Goal: Task Accomplishment & Management: Use online tool/utility

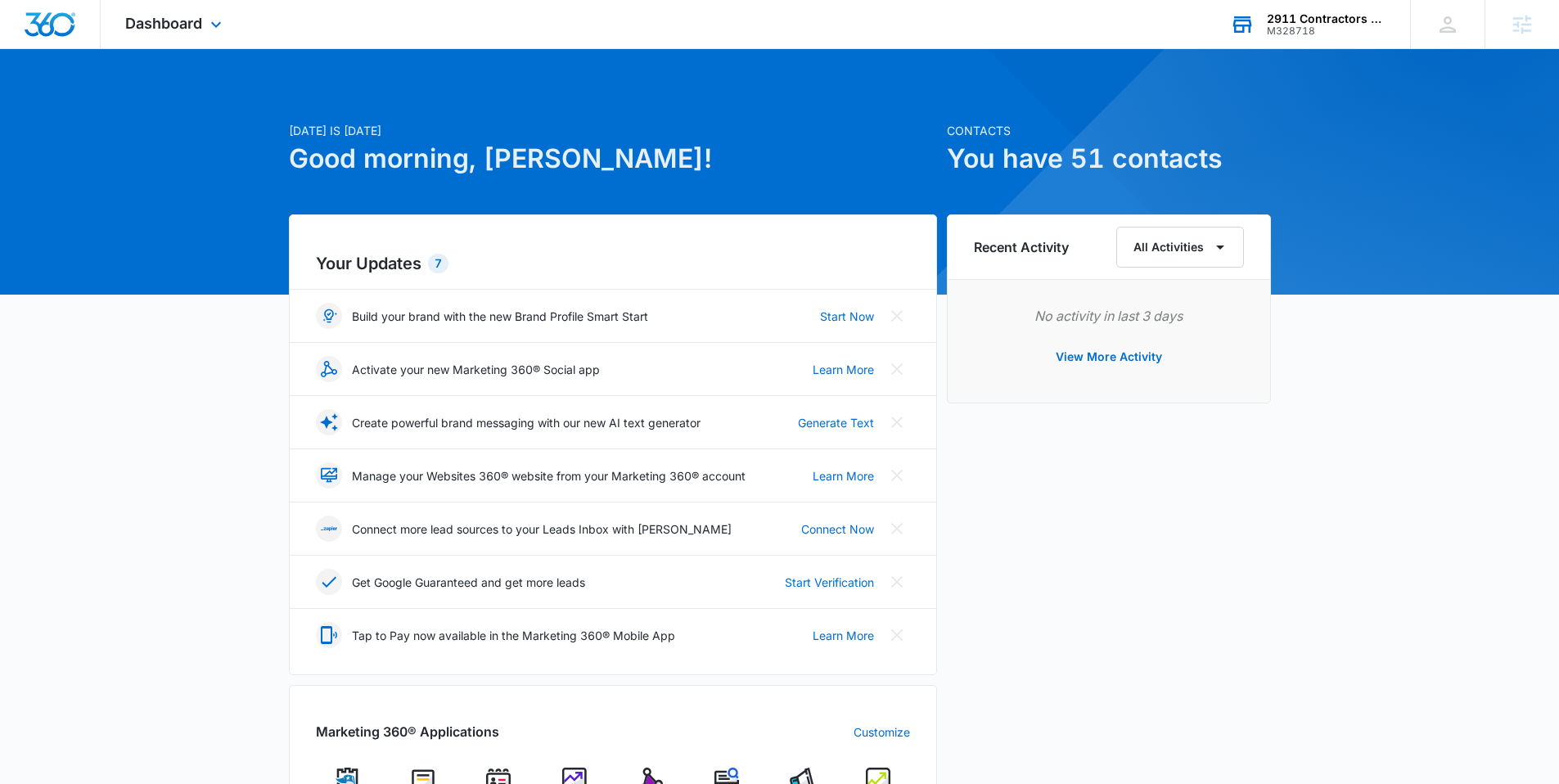
click at [1309, 44] on div "2911 Contractors LLC M328718 Your Accounts View All" at bounding box center [1308, 24] width 204 height 49
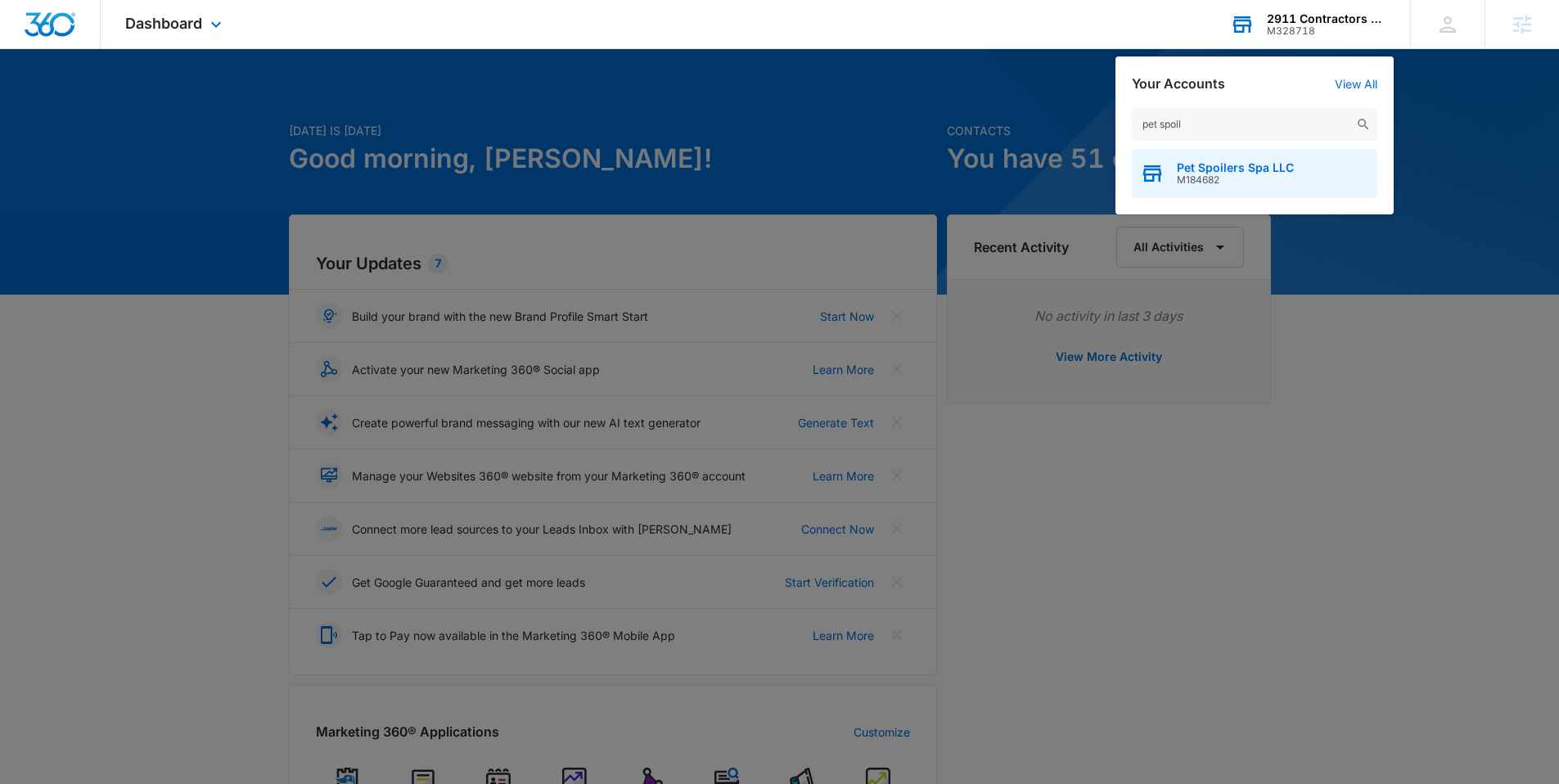
type input "pet spoil"
click at [1220, 166] on span "Pet Spoilers Spa LLC" at bounding box center [1235, 167] width 117 height 13
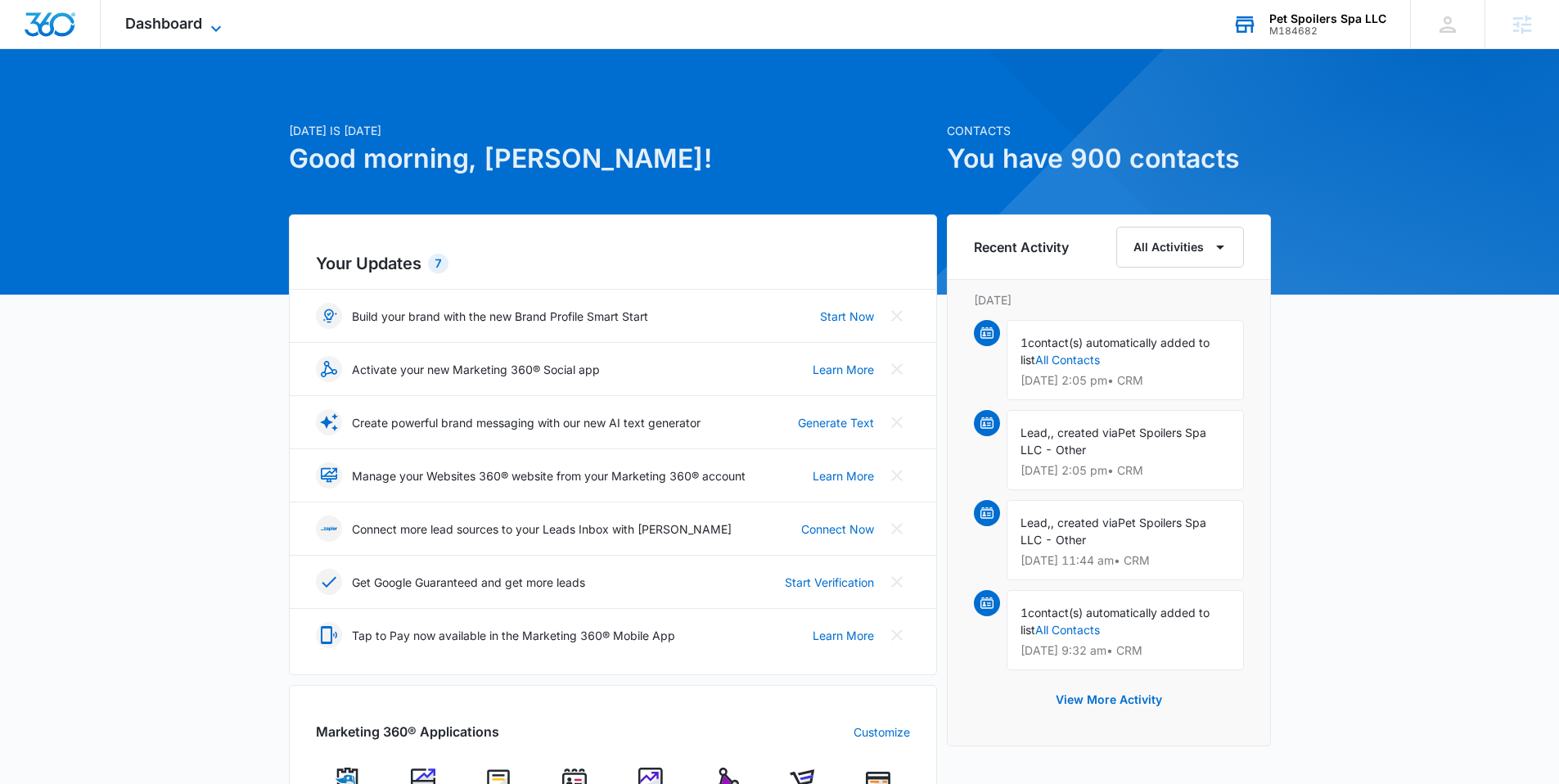
click at [199, 20] on span "Dashboard" at bounding box center [163, 23] width 77 height 18
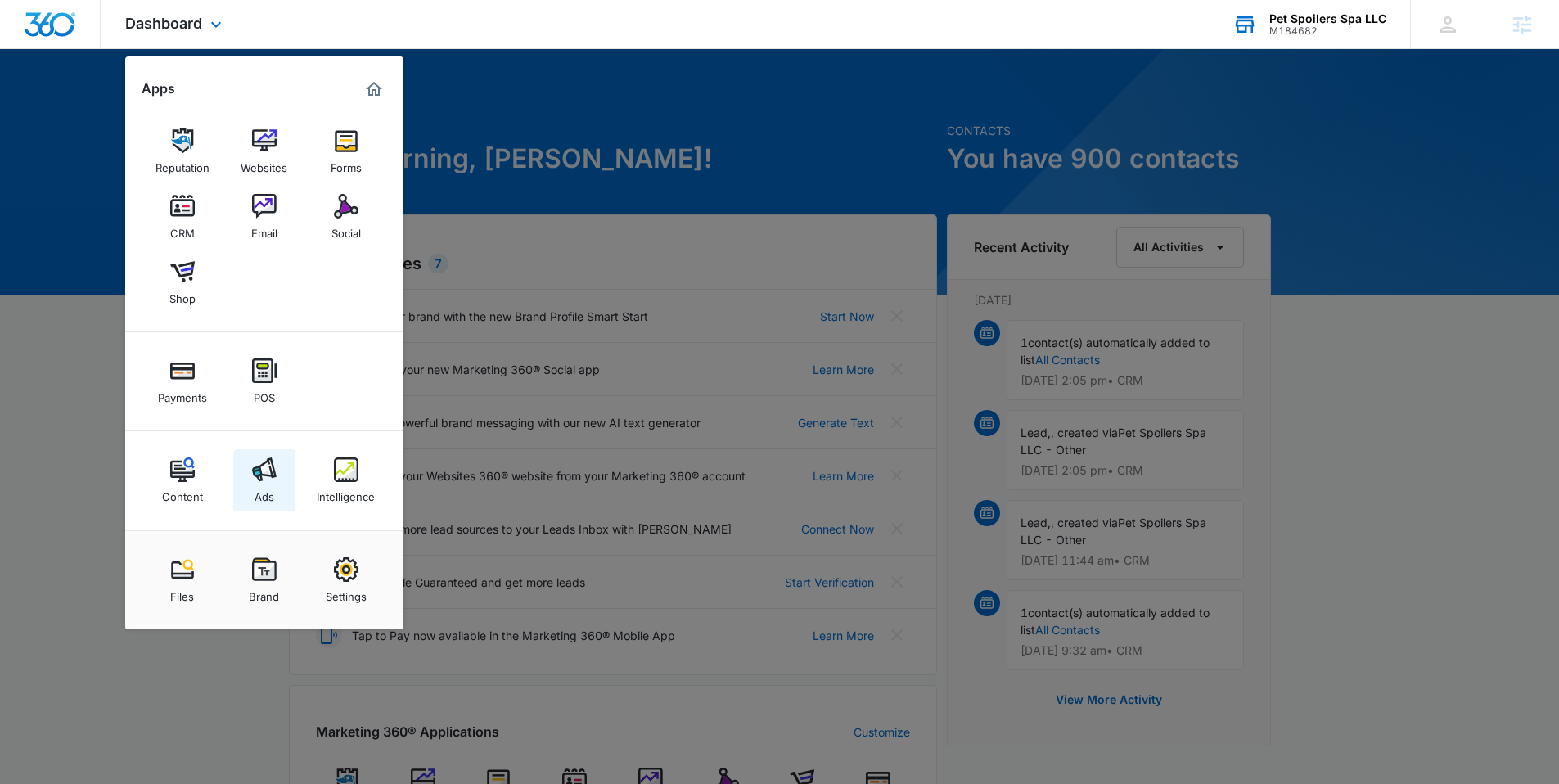
click at [252, 465] on img at bounding box center [264, 469] width 24 height 24
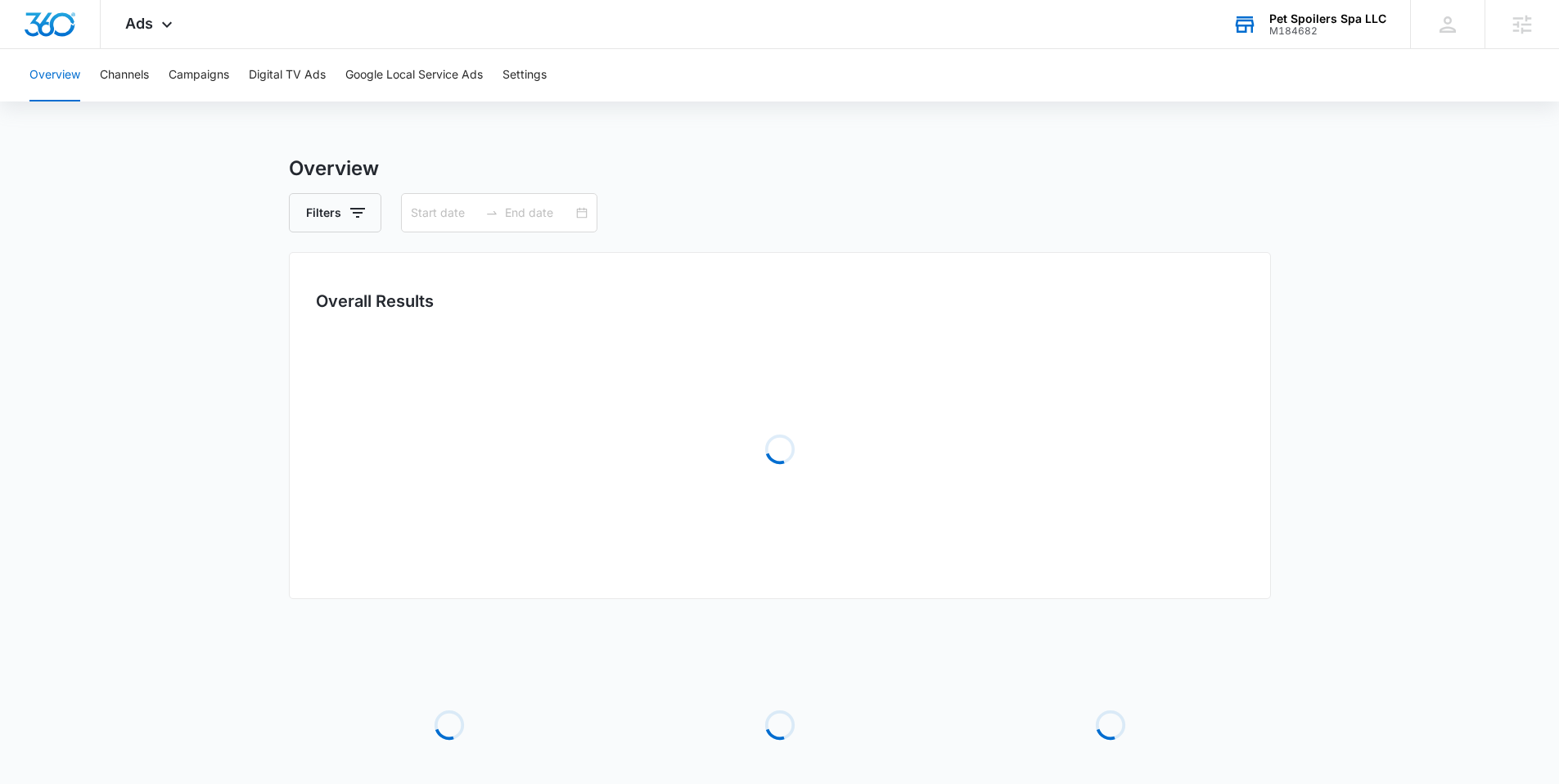
type input "[DATE]"
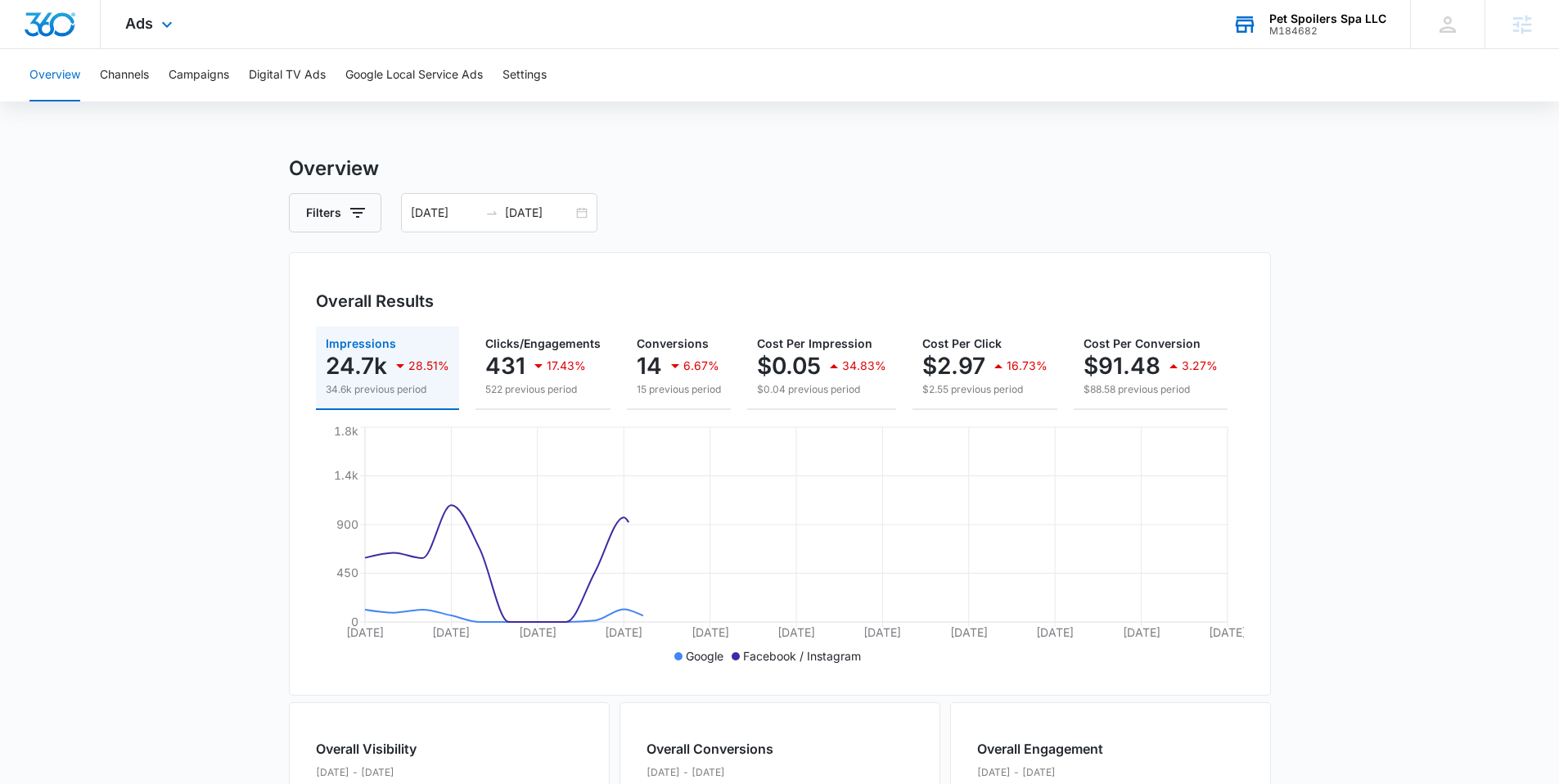
click at [157, 41] on div "Ads Apps Reputation Websites Forms CRM Email Social Shop Payments POS Content A…" at bounding box center [150, 24] width 100 height 49
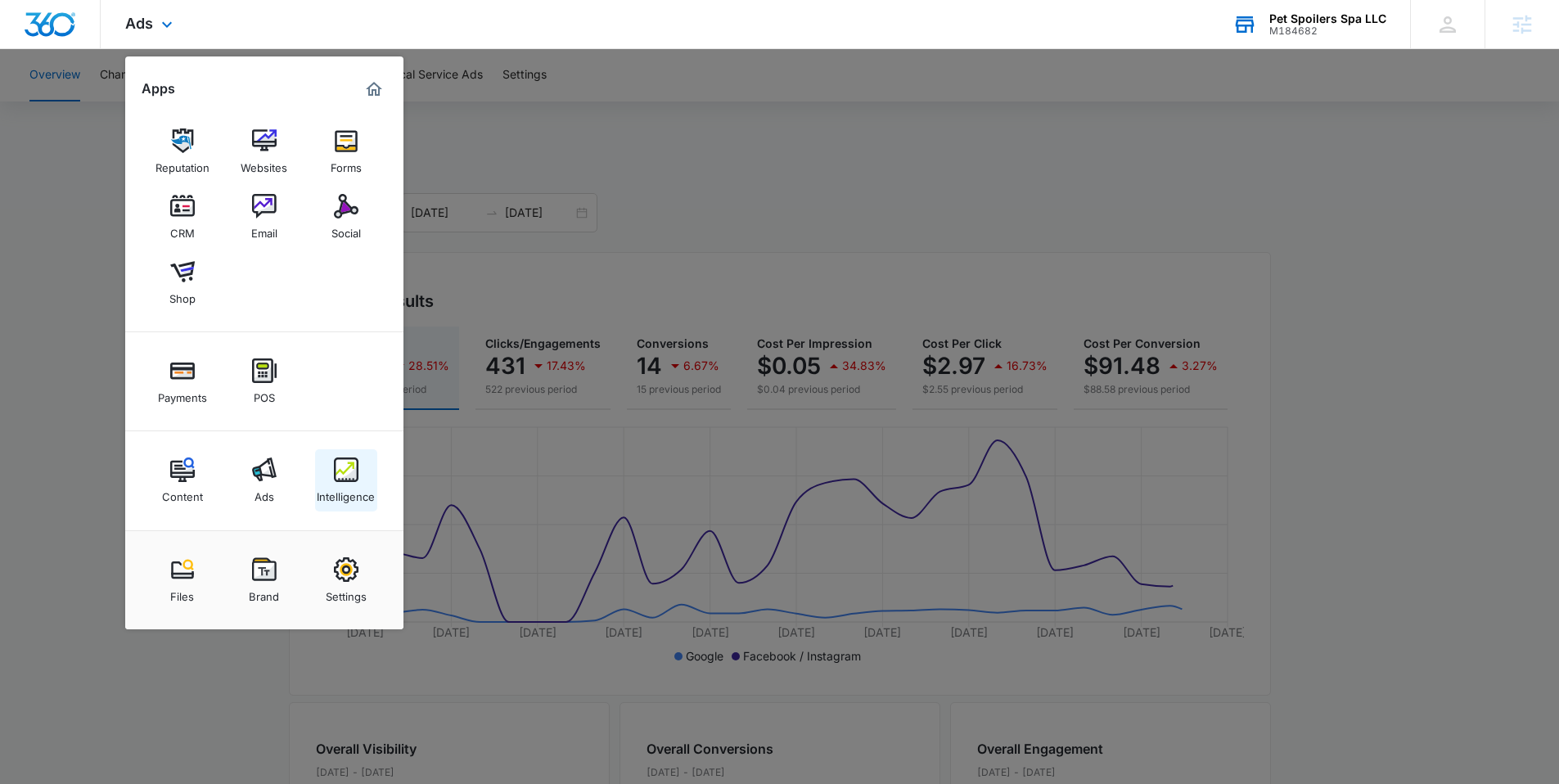
click at [343, 473] on img at bounding box center [345, 469] width 24 height 24
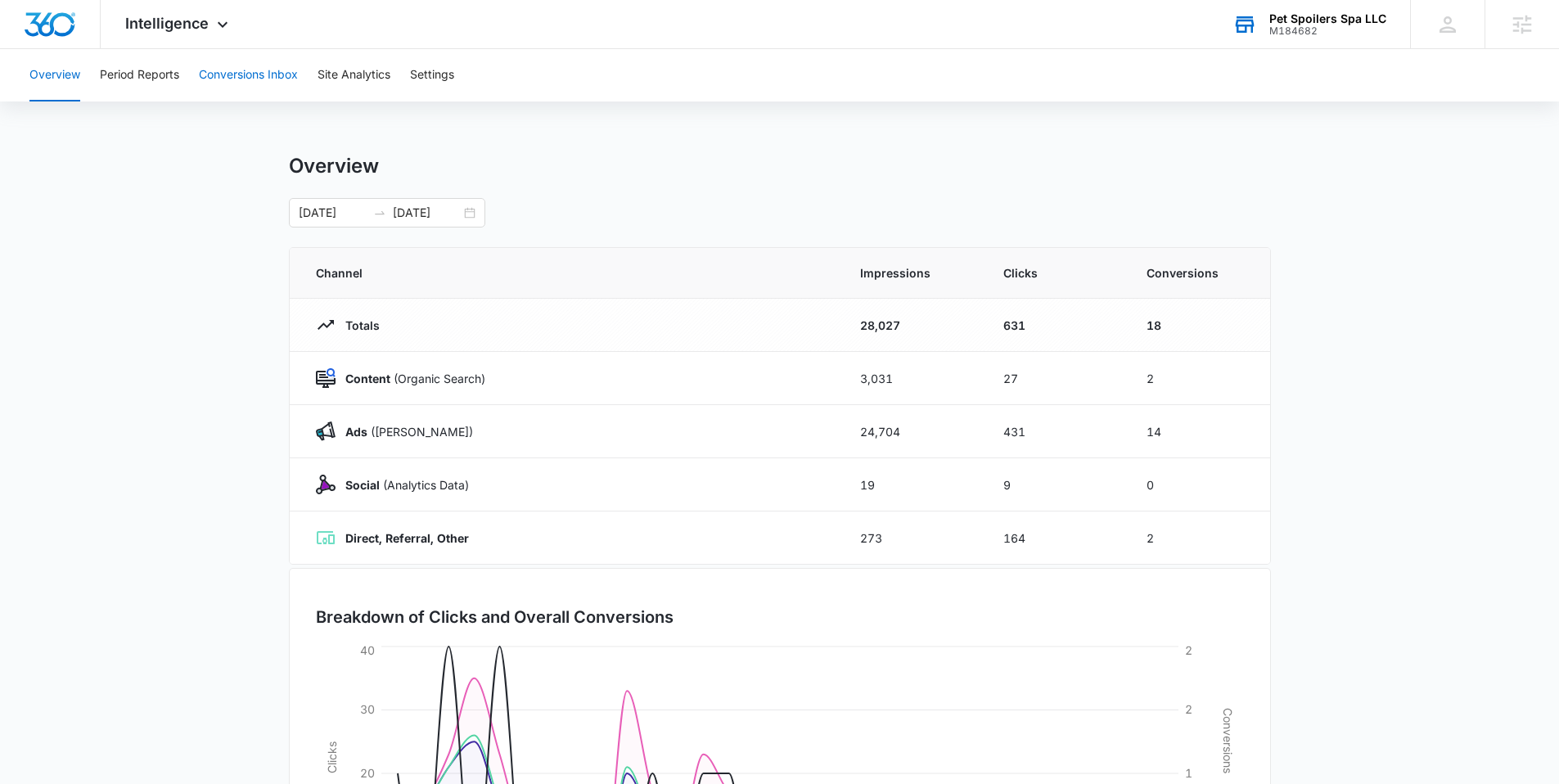
click at [240, 86] on button "Conversions Inbox" at bounding box center [248, 75] width 99 height 53
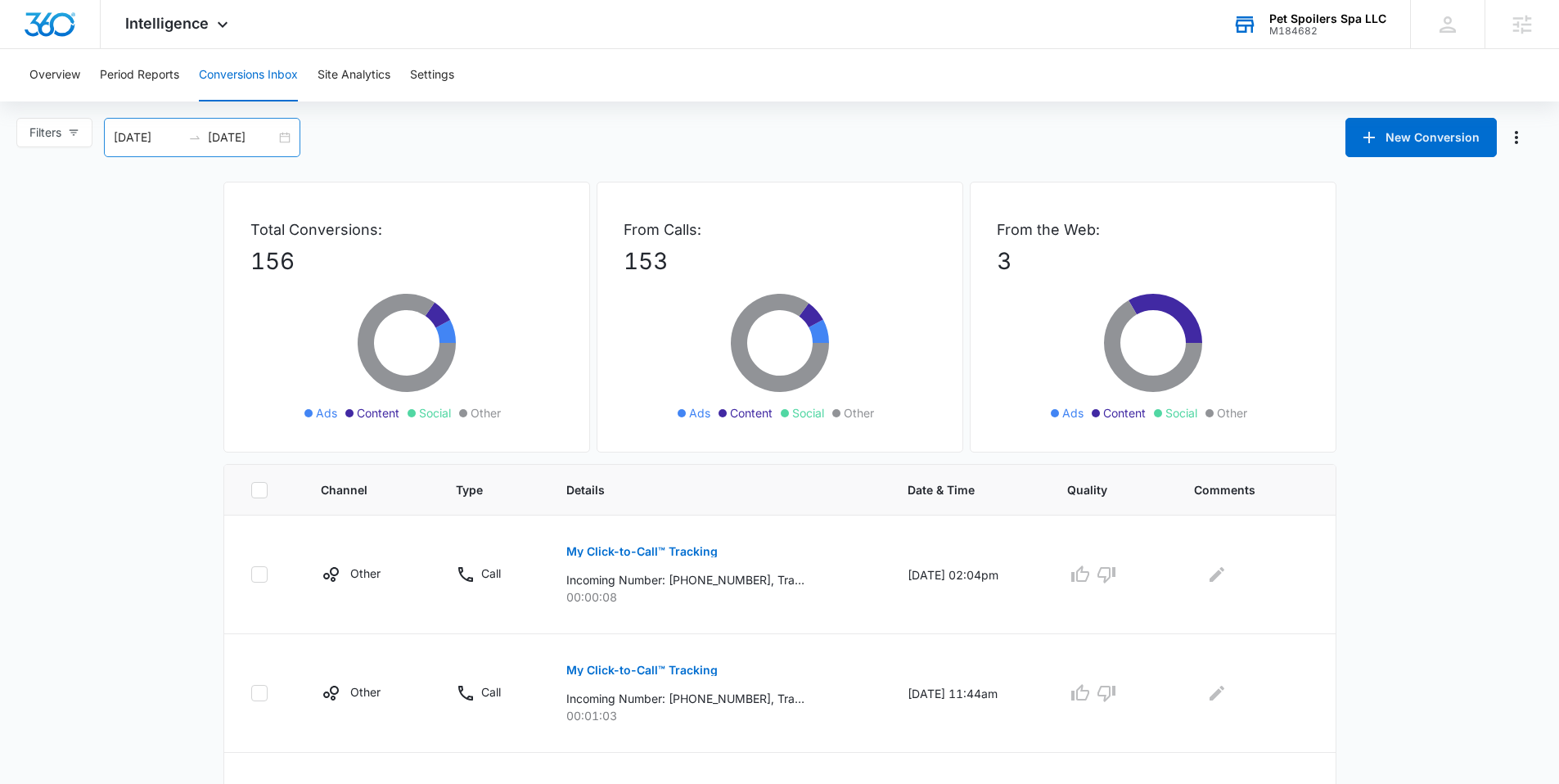
click at [295, 139] on div "[DATE] [DATE]" at bounding box center [202, 137] width 197 height 39
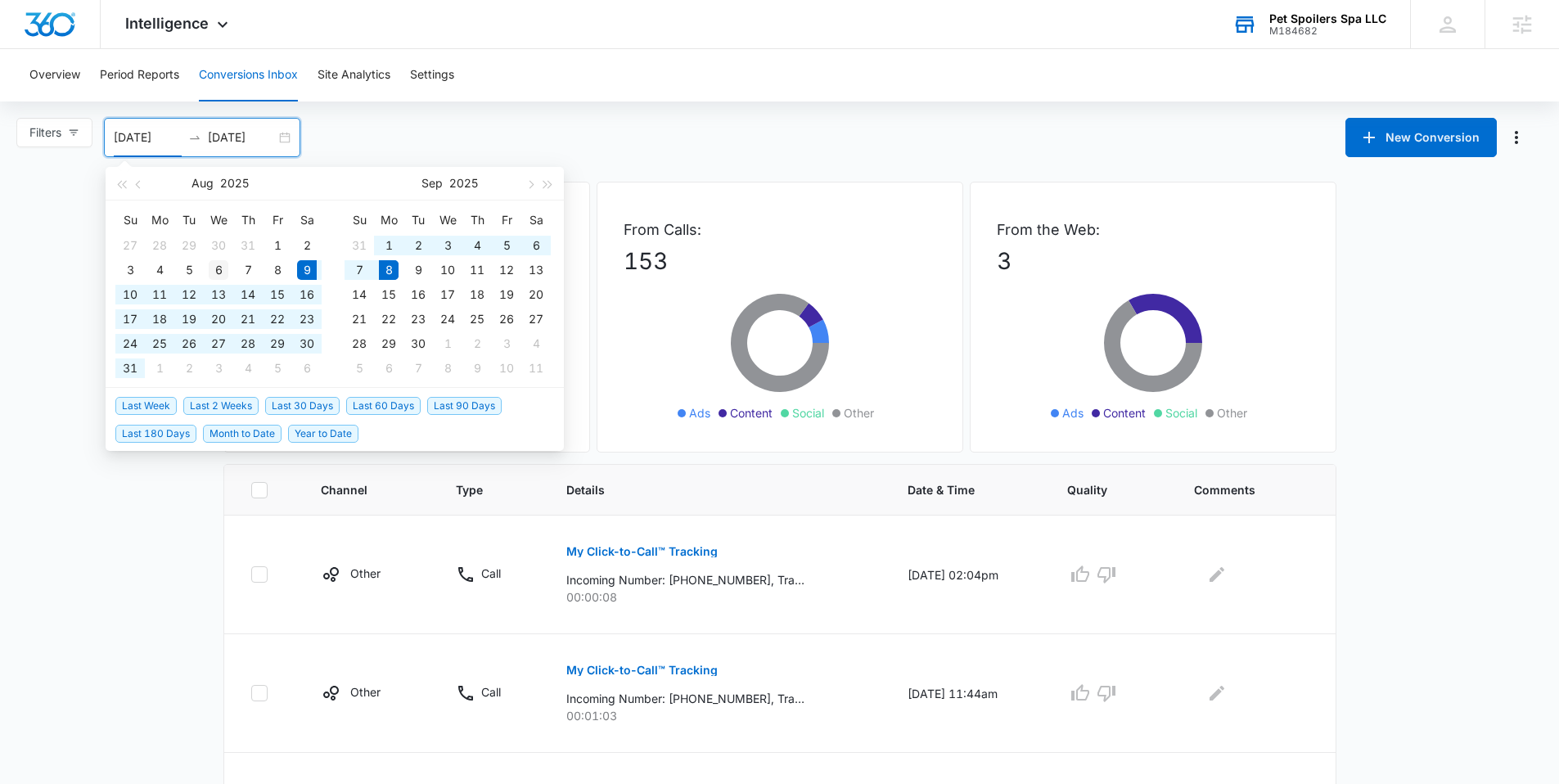
type input "[DATE]"
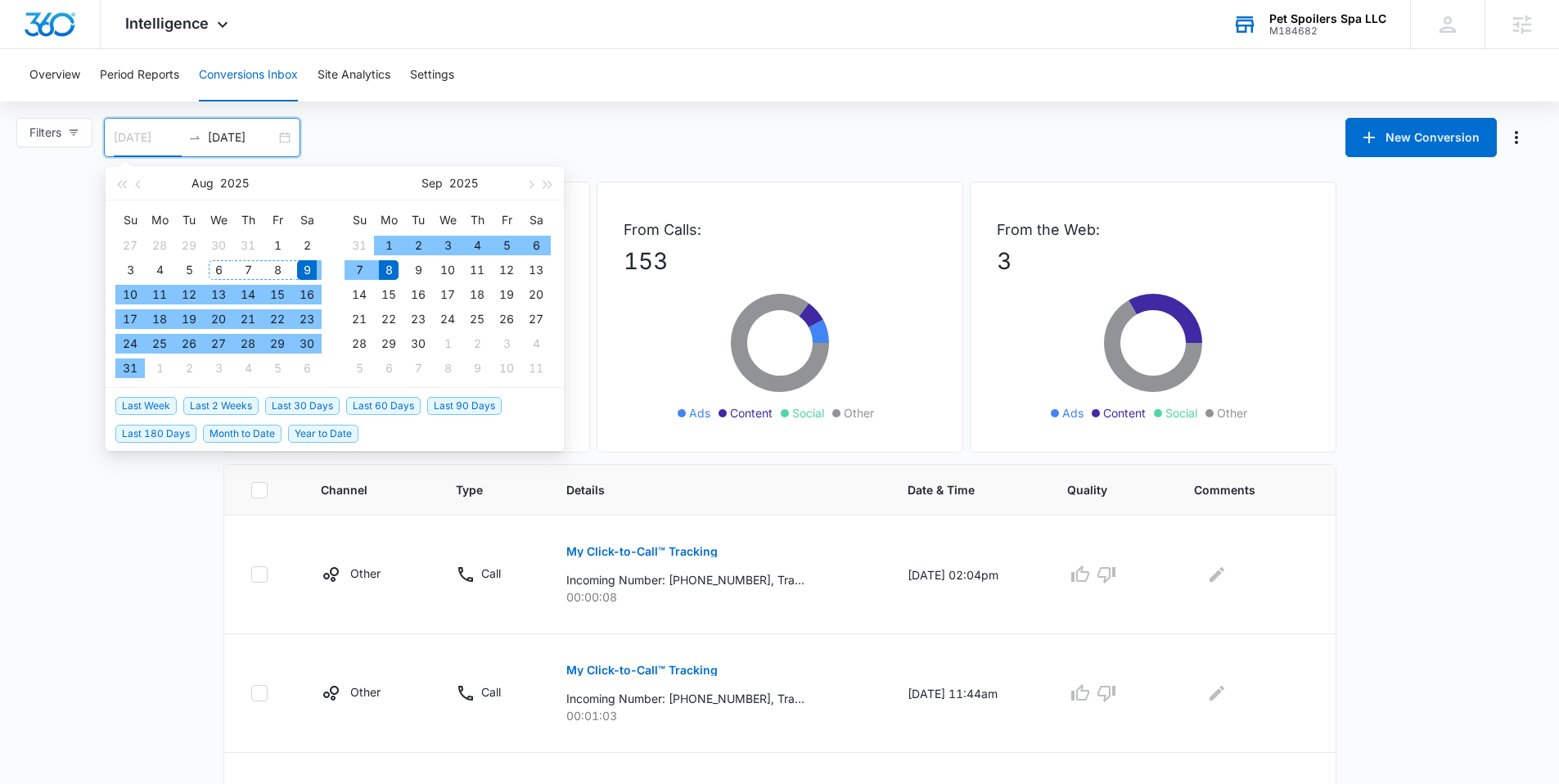
click at [222, 275] on div "6" at bounding box center [218, 269] width 19 height 19
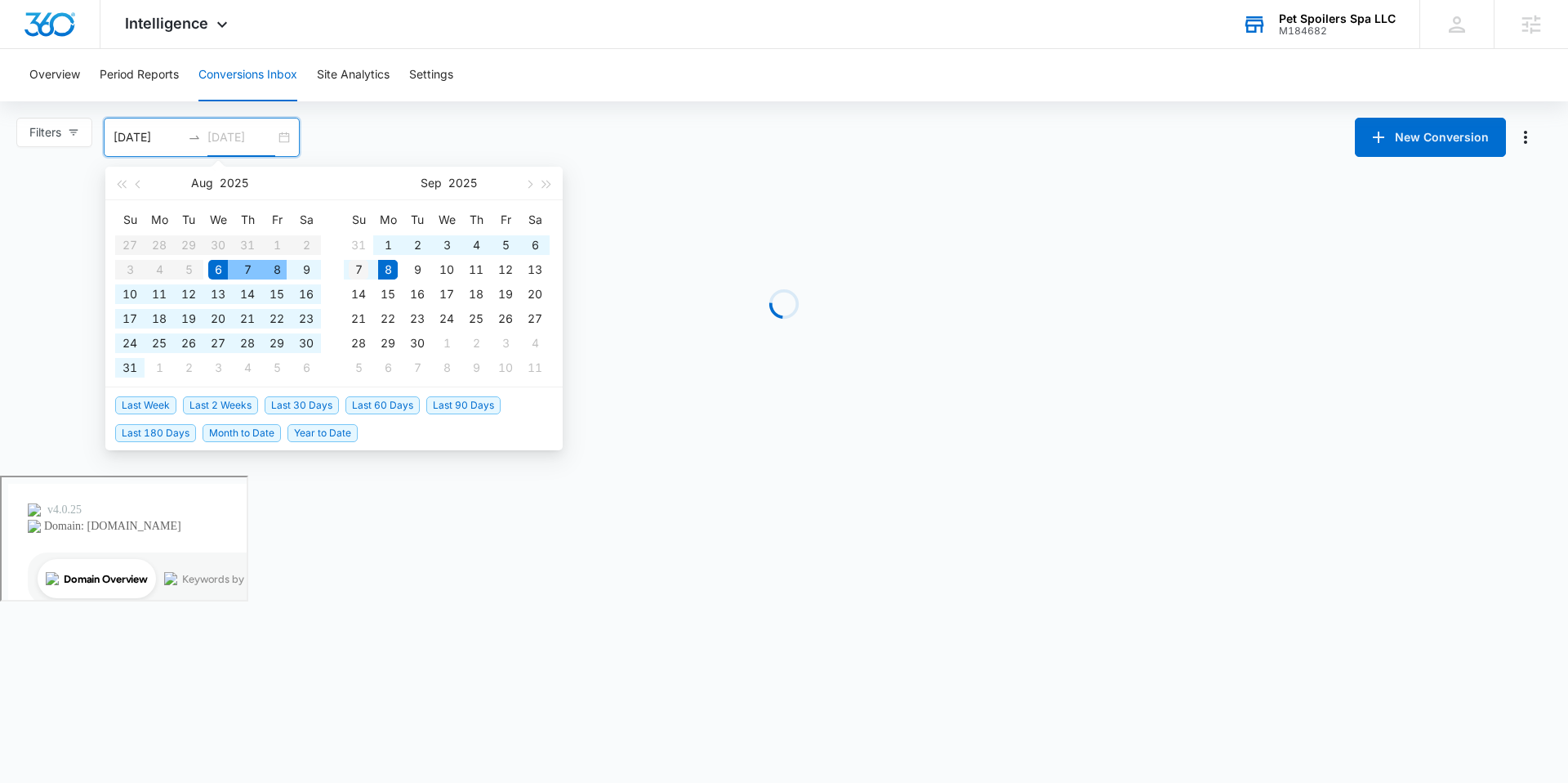
type input "[DATE]"
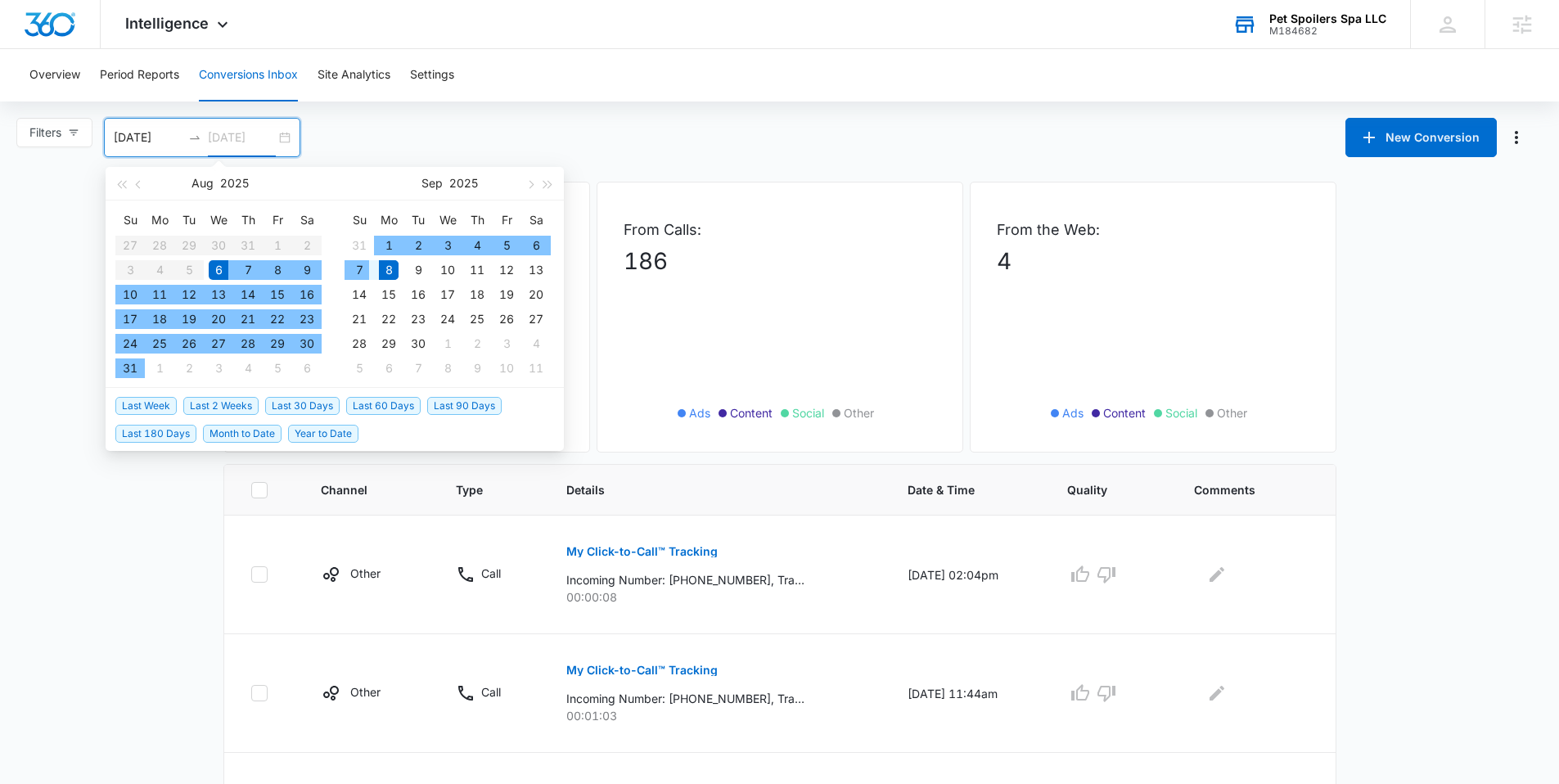
click at [360, 274] on div "7" at bounding box center [359, 269] width 19 height 19
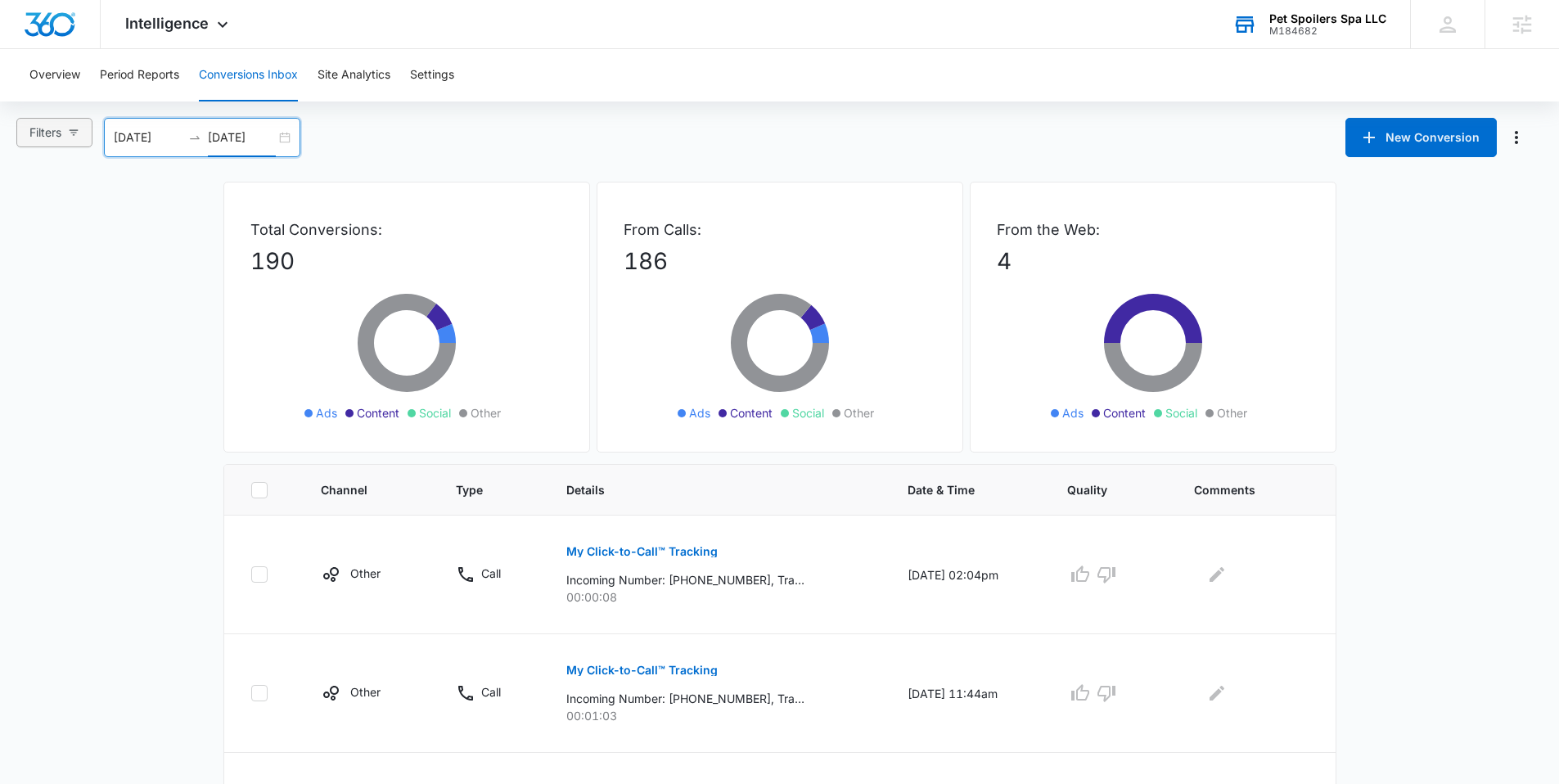
click at [54, 140] on span "Filters" at bounding box center [45, 132] width 32 height 18
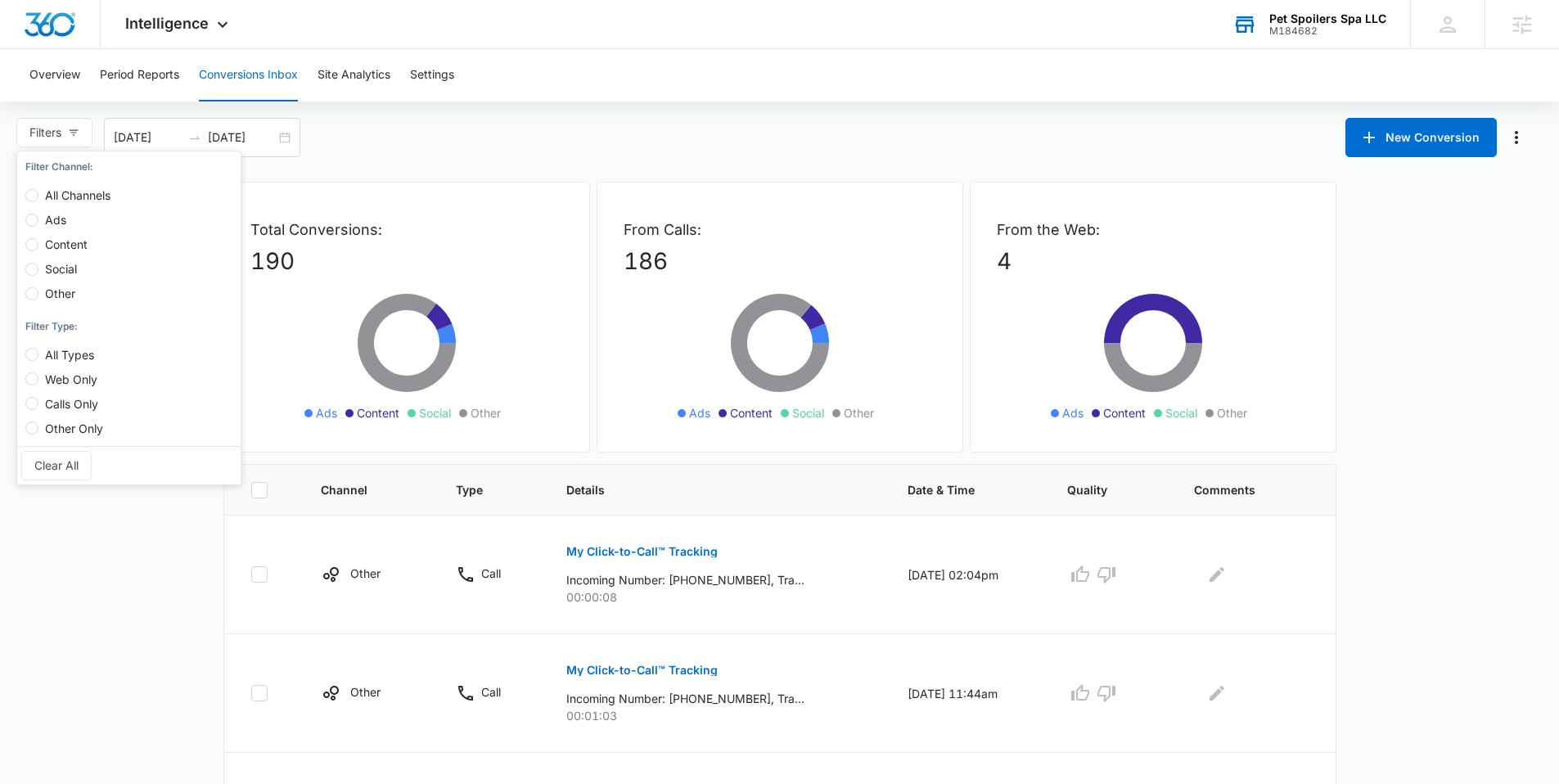
click at [63, 219] on span "Ads" at bounding box center [55, 220] width 34 height 14
click at [39, 219] on input "Ads" at bounding box center [31, 219] width 13 height 13
radio input "true"
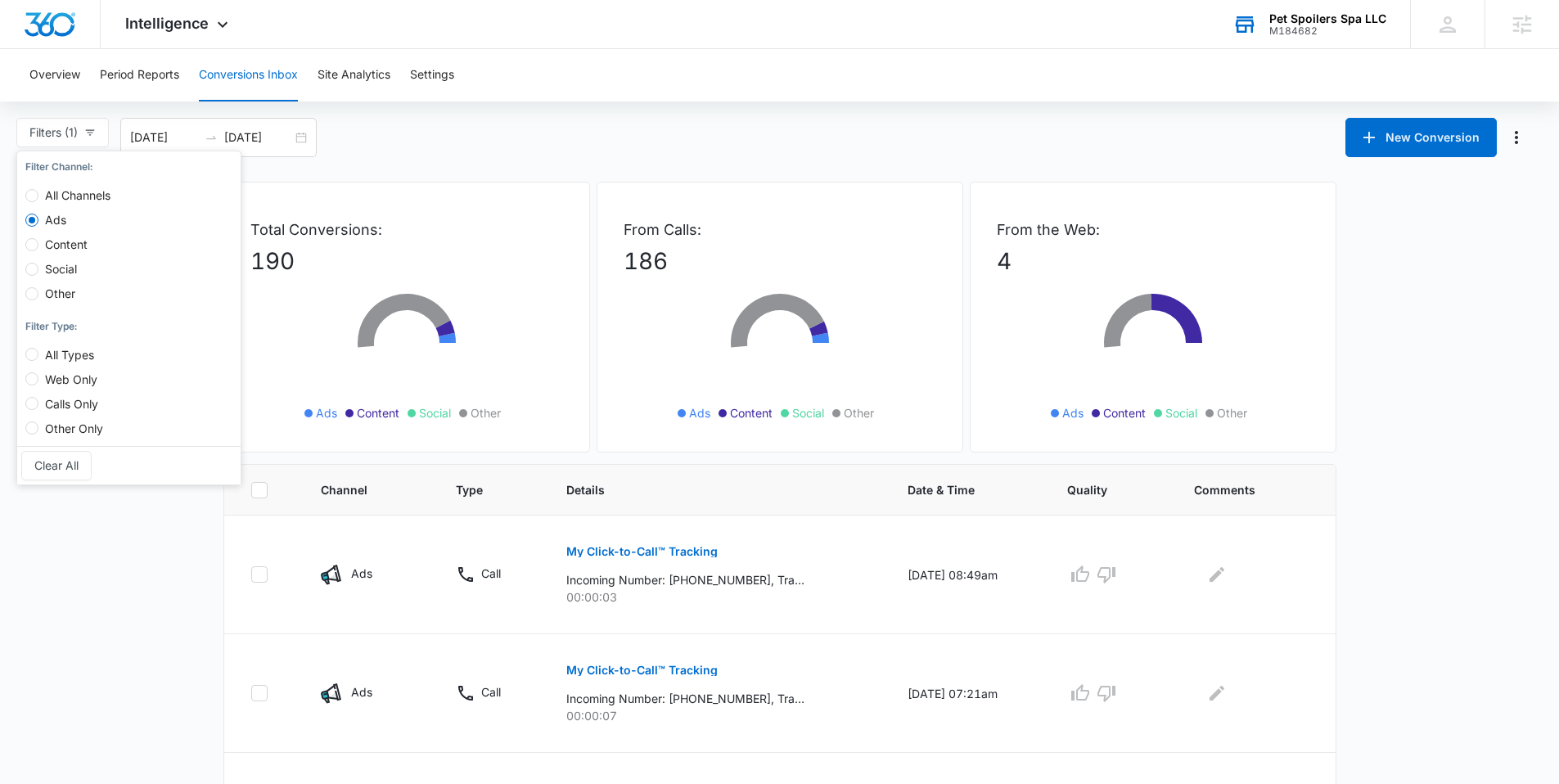
drag, startPoint x: 146, startPoint y: 567, endPoint x: 169, endPoint y: 546, distance: 31.1
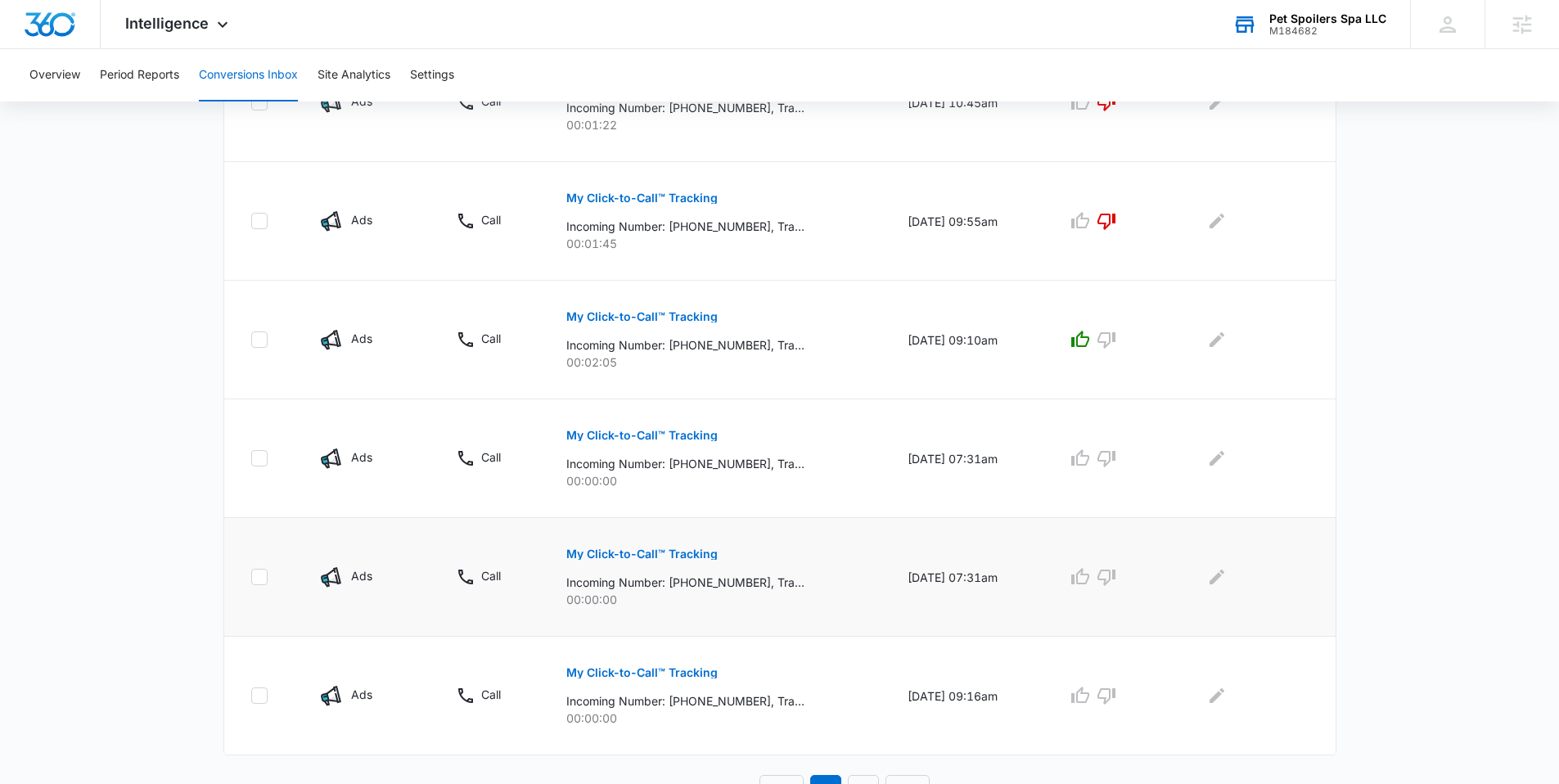
scroll to position [969, 0]
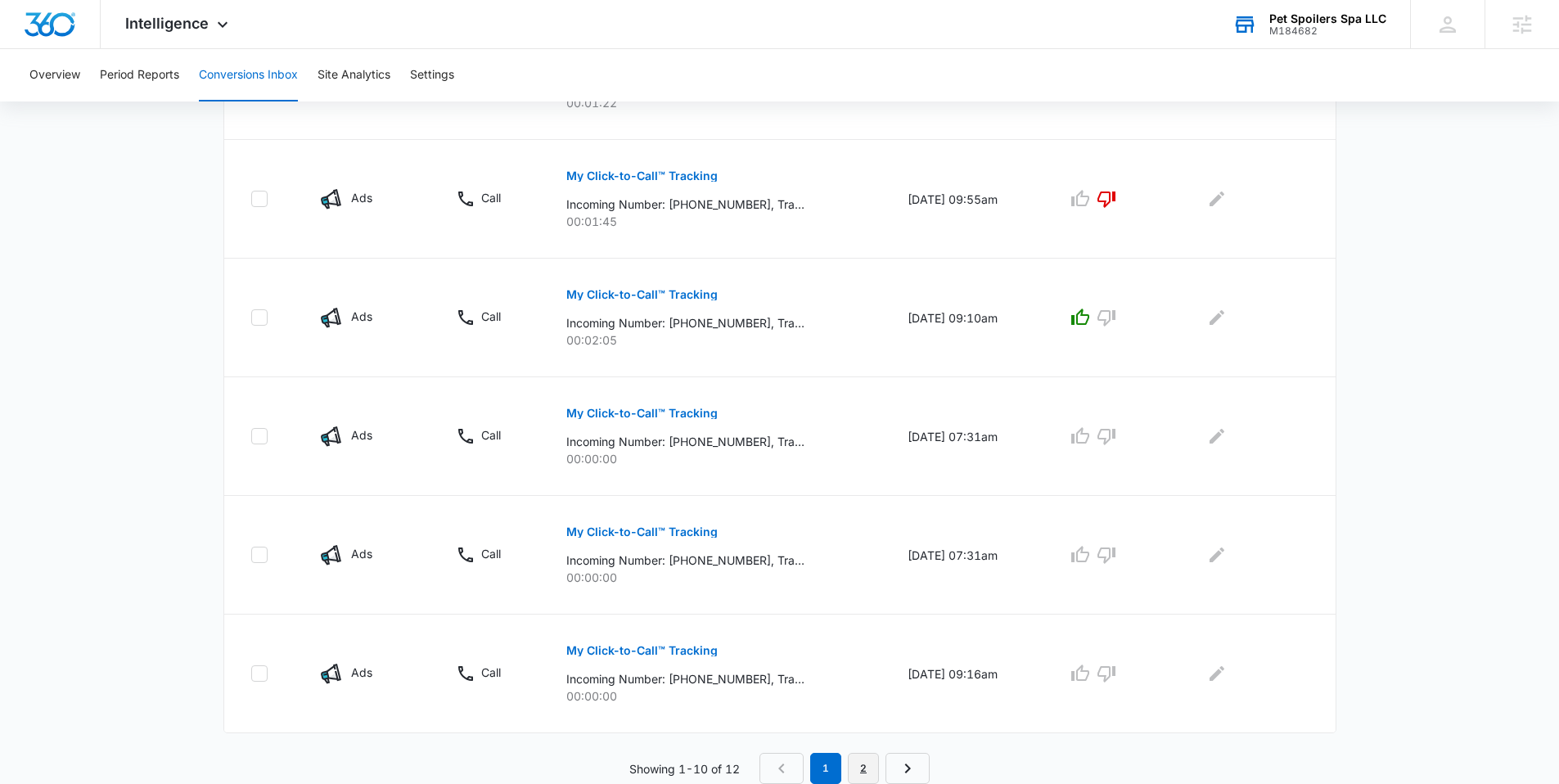
click at [878, 775] on link "2" at bounding box center [863, 768] width 31 height 31
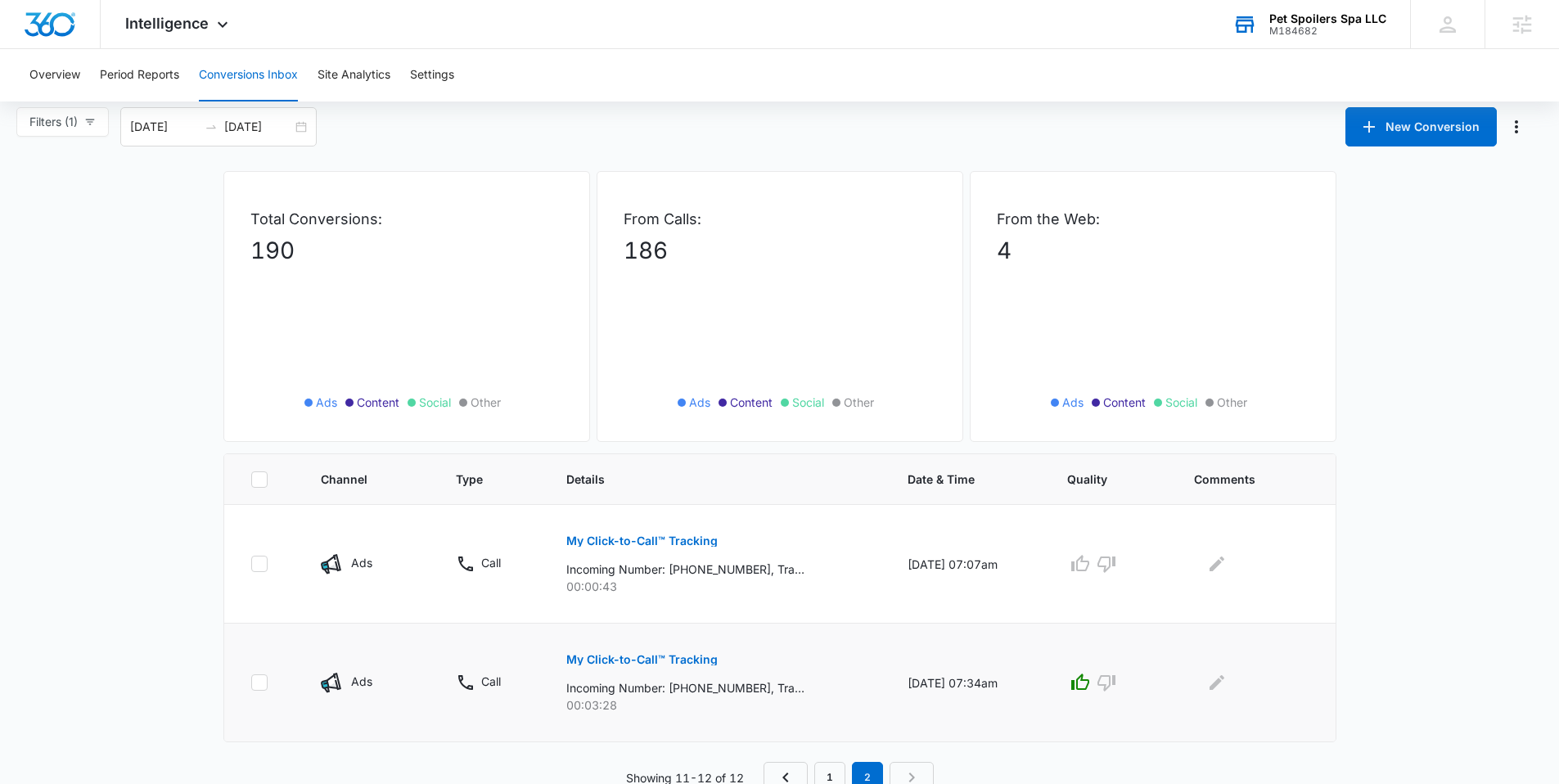
scroll to position [19, 0]
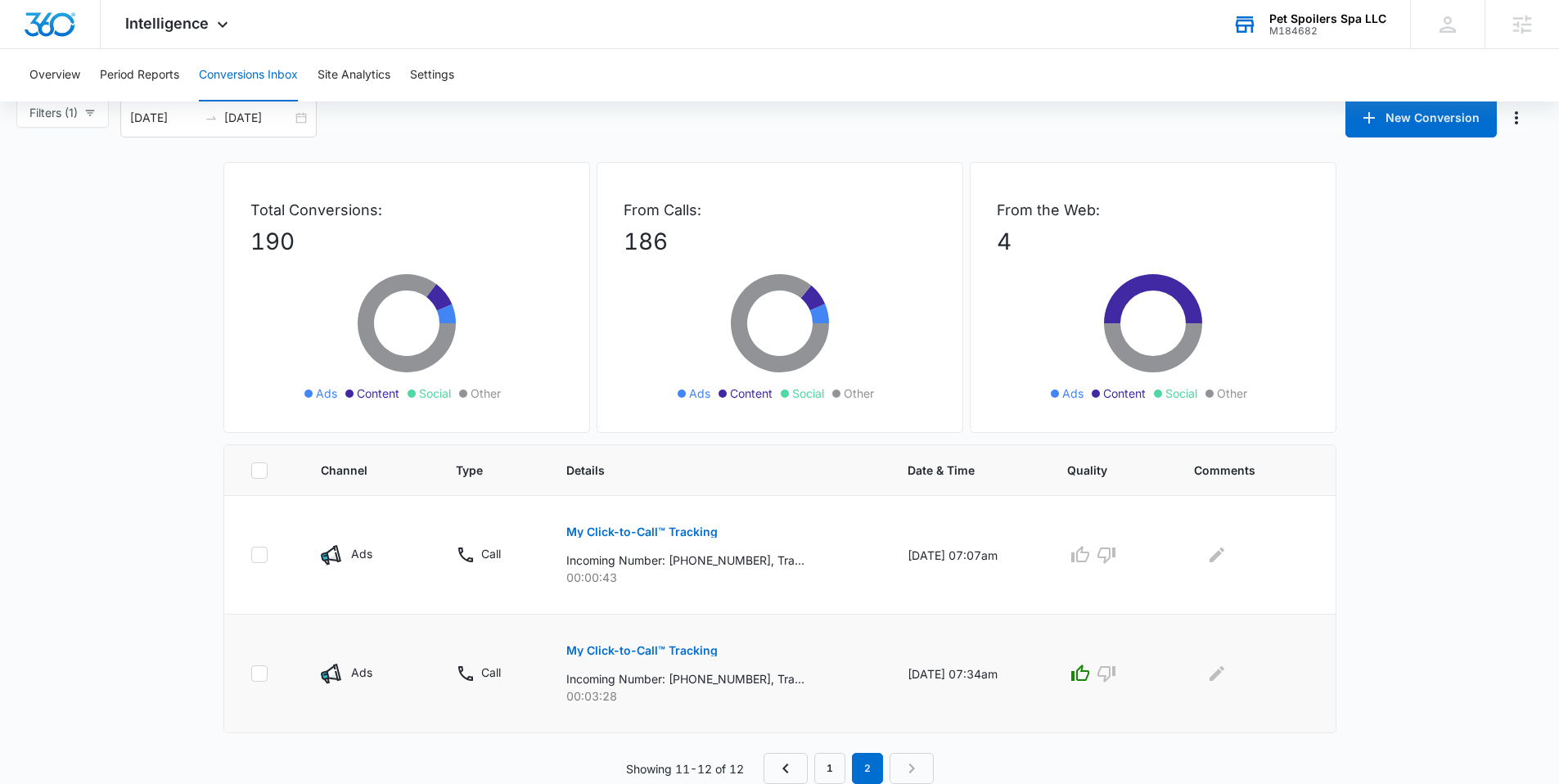
click at [618, 651] on p "My Click-to-Call™ Tracking" at bounding box center [642, 651] width 152 height 12
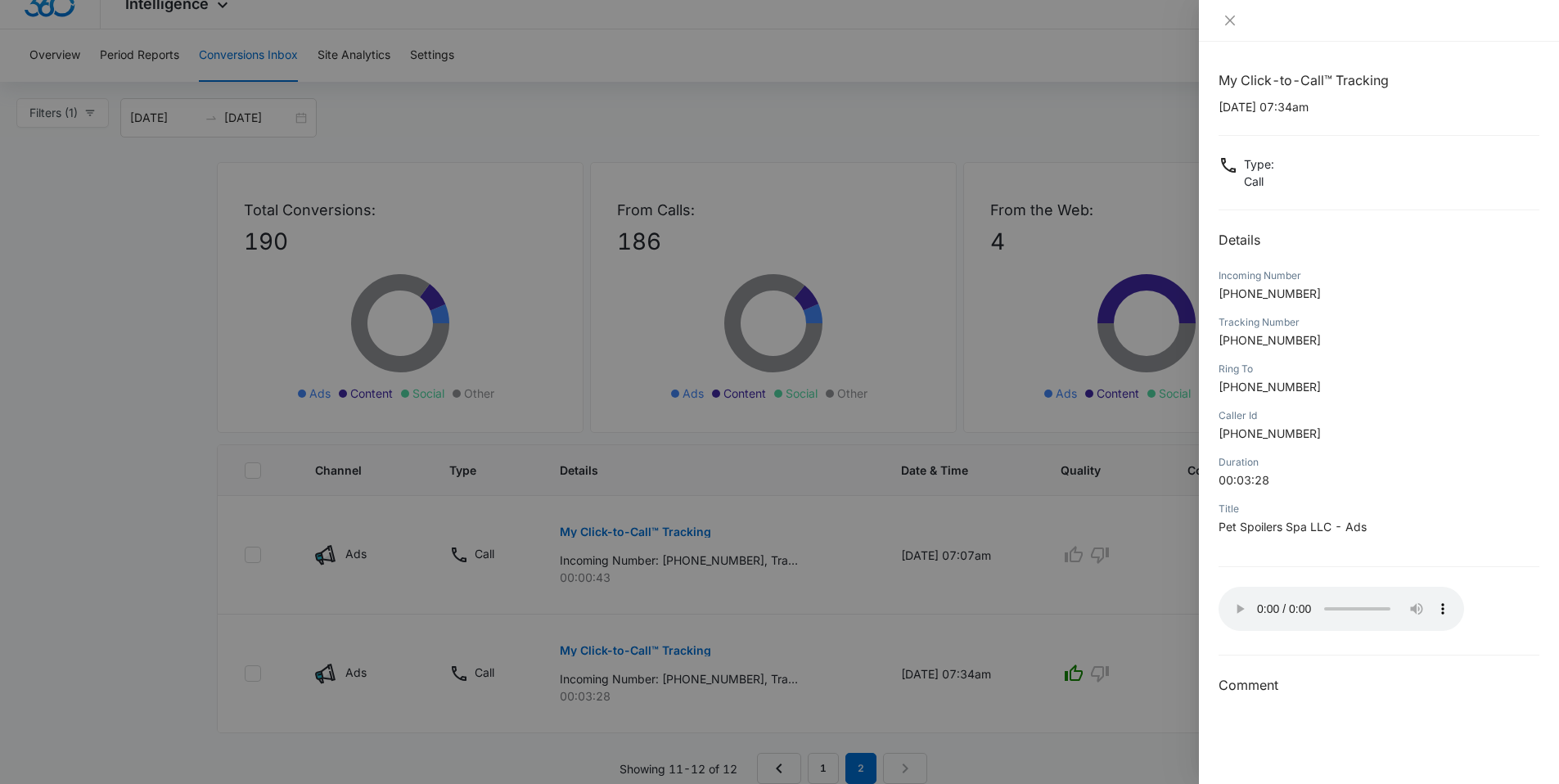
click at [1008, 619] on div at bounding box center [780, 392] width 1559 height 784
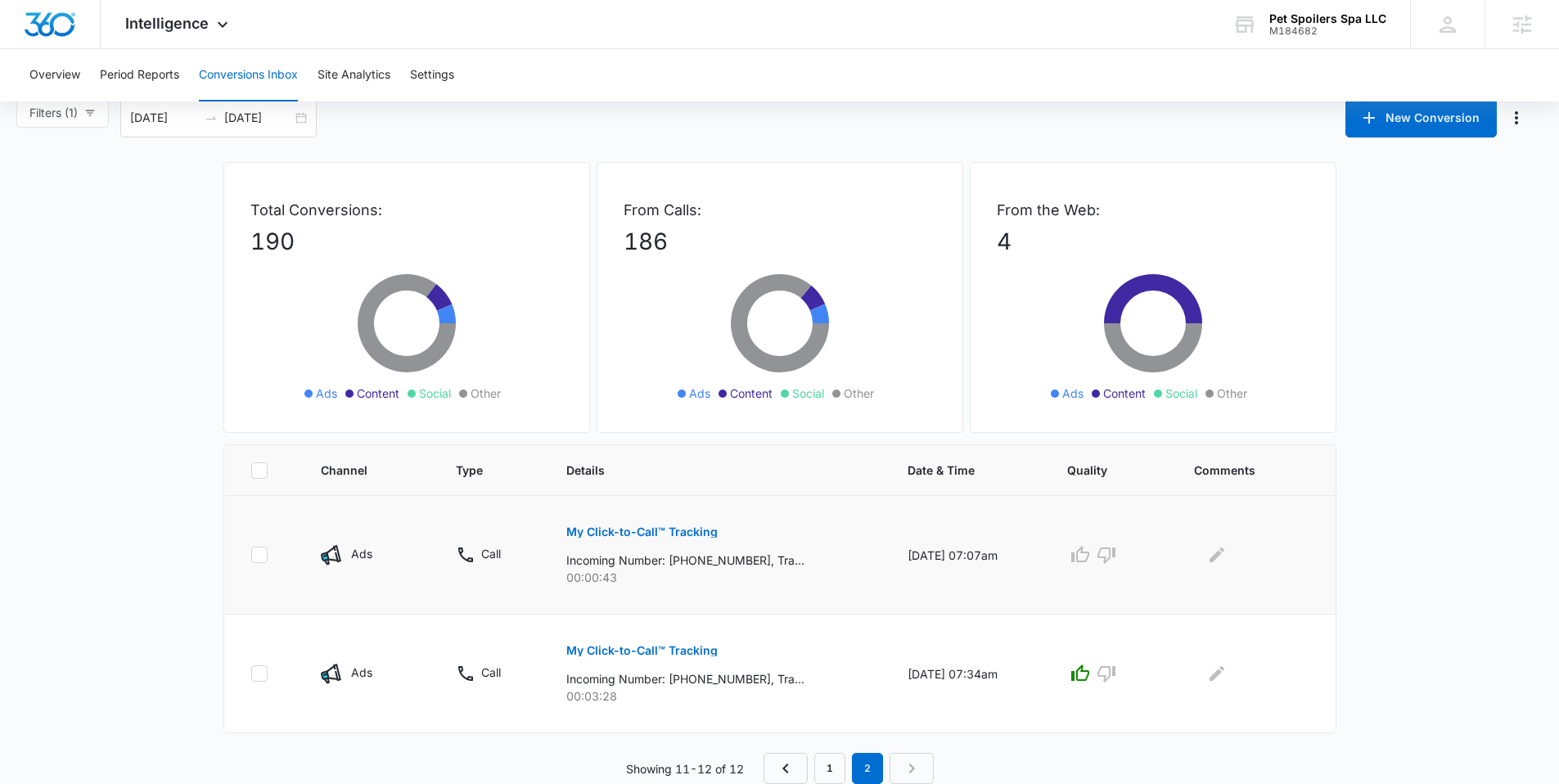
click at [644, 542] on button "My Click-to-Call™ Tracking" at bounding box center [642, 531] width 152 height 39
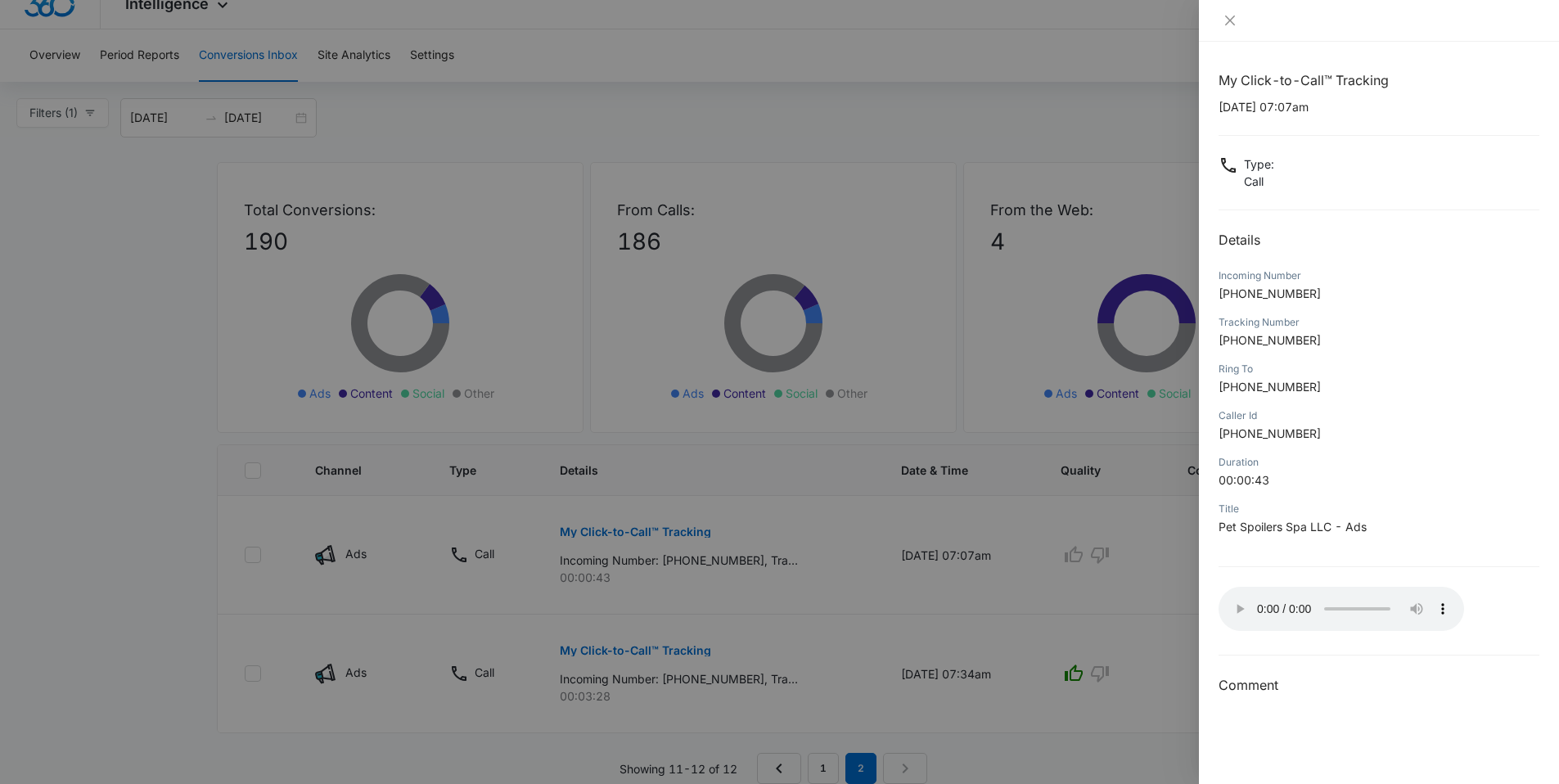
click at [1042, 529] on div at bounding box center [780, 392] width 1559 height 784
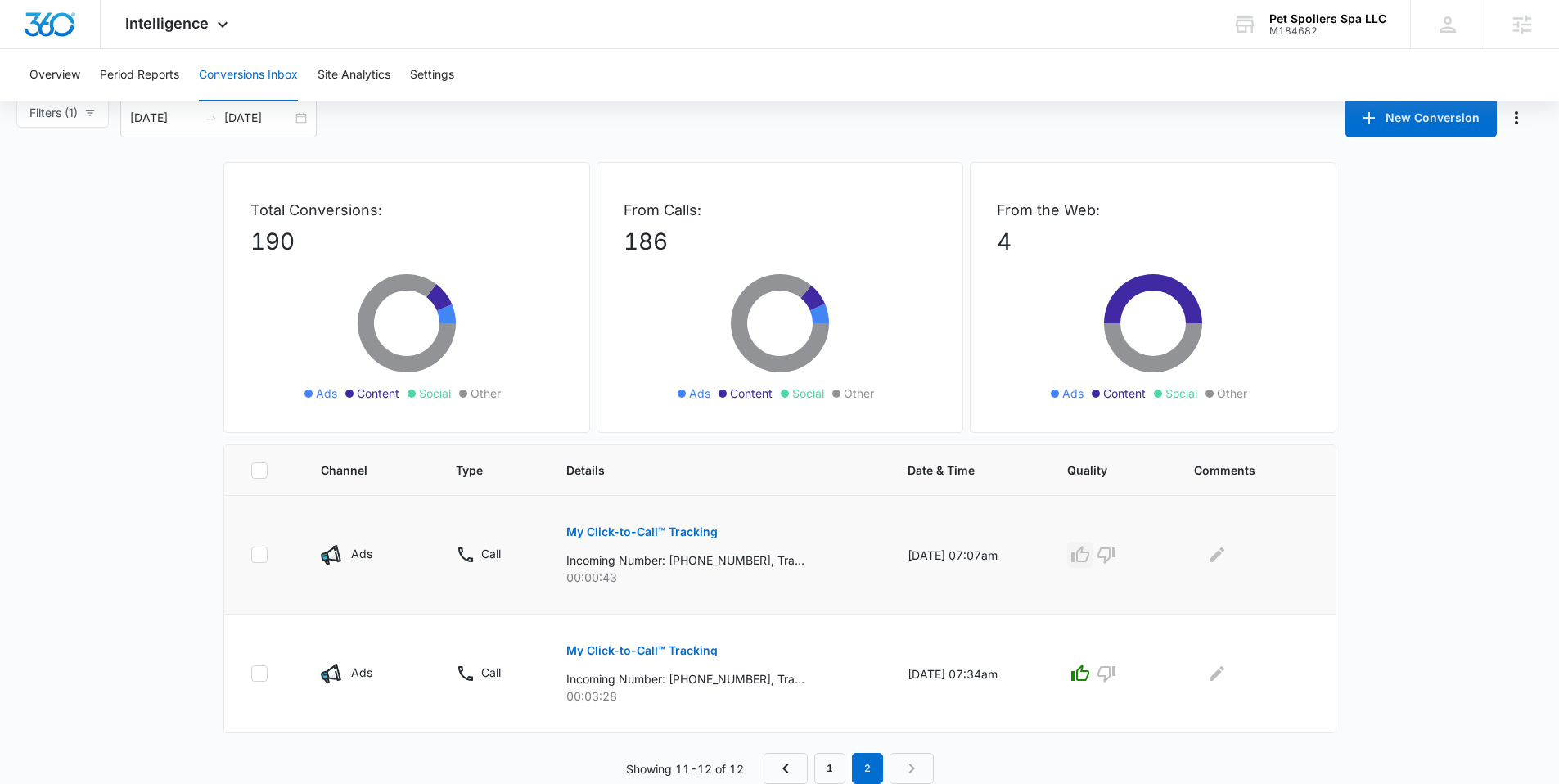
click at [1088, 553] on icon "button" at bounding box center [1080, 554] width 19 height 19
click at [840, 767] on link "1" at bounding box center [830, 768] width 31 height 31
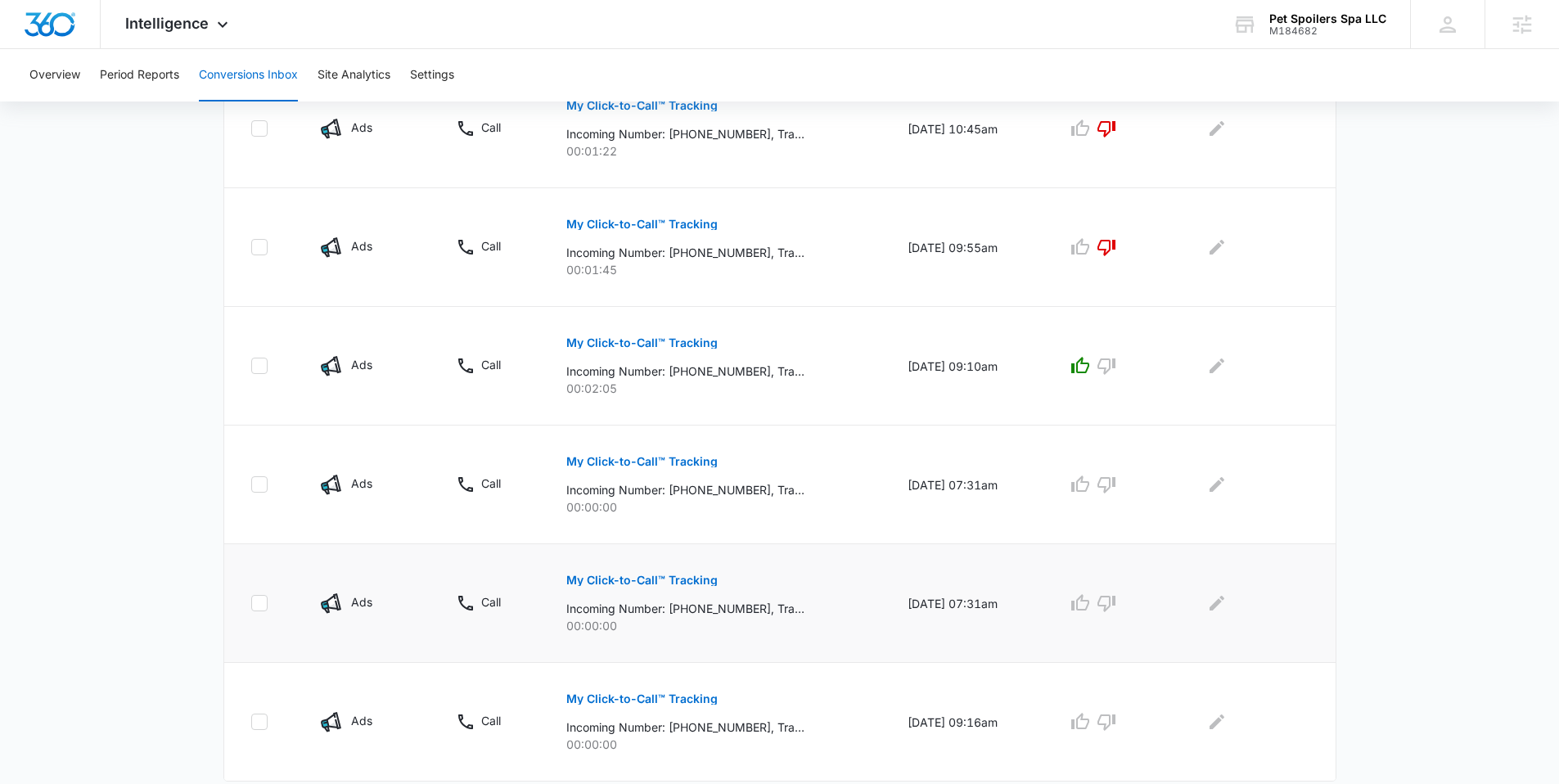
scroll to position [969, 0]
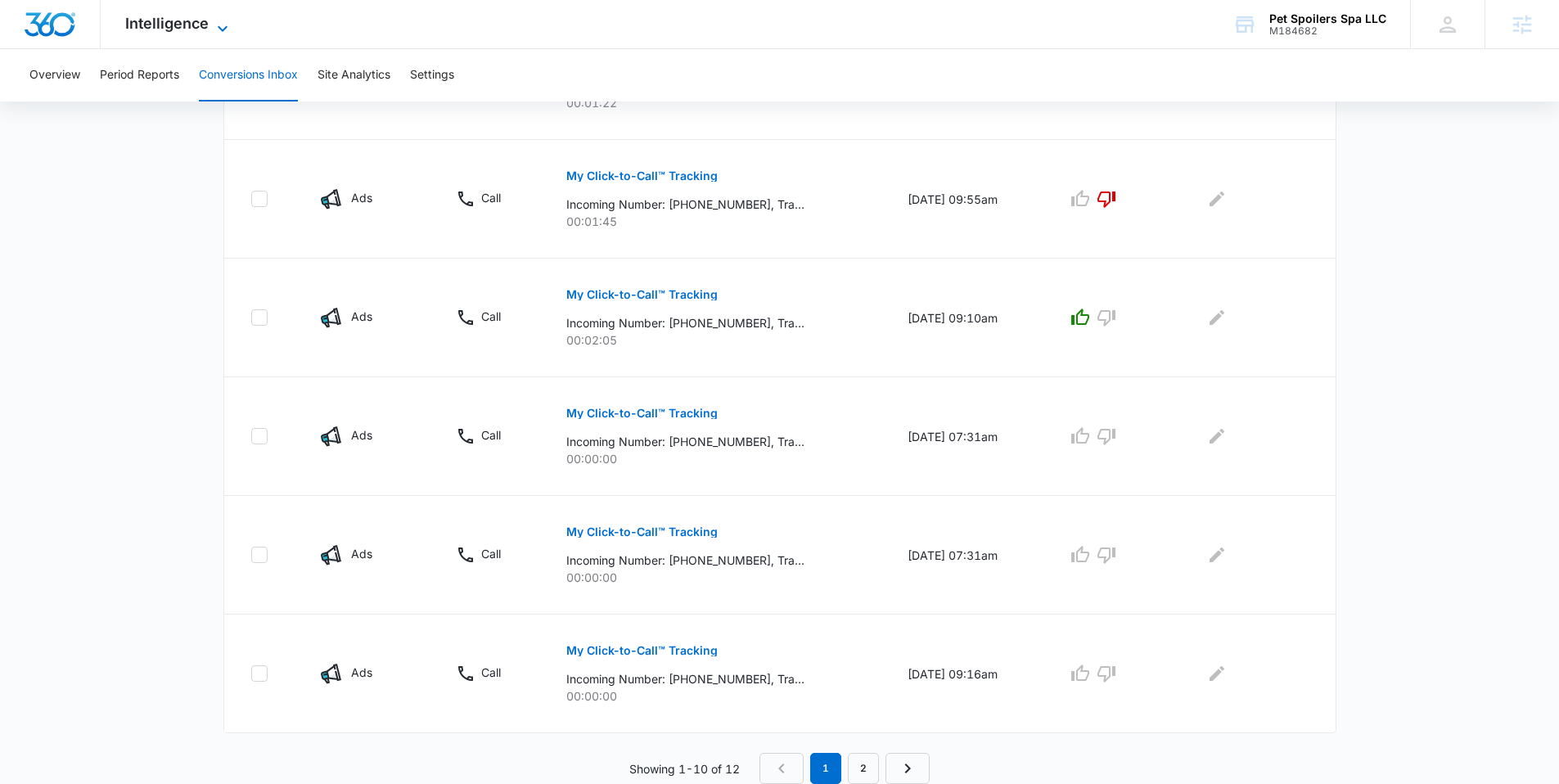
click at [189, 23] on span "Intelligence" at bounding box center [167, 23] width 84 height 18
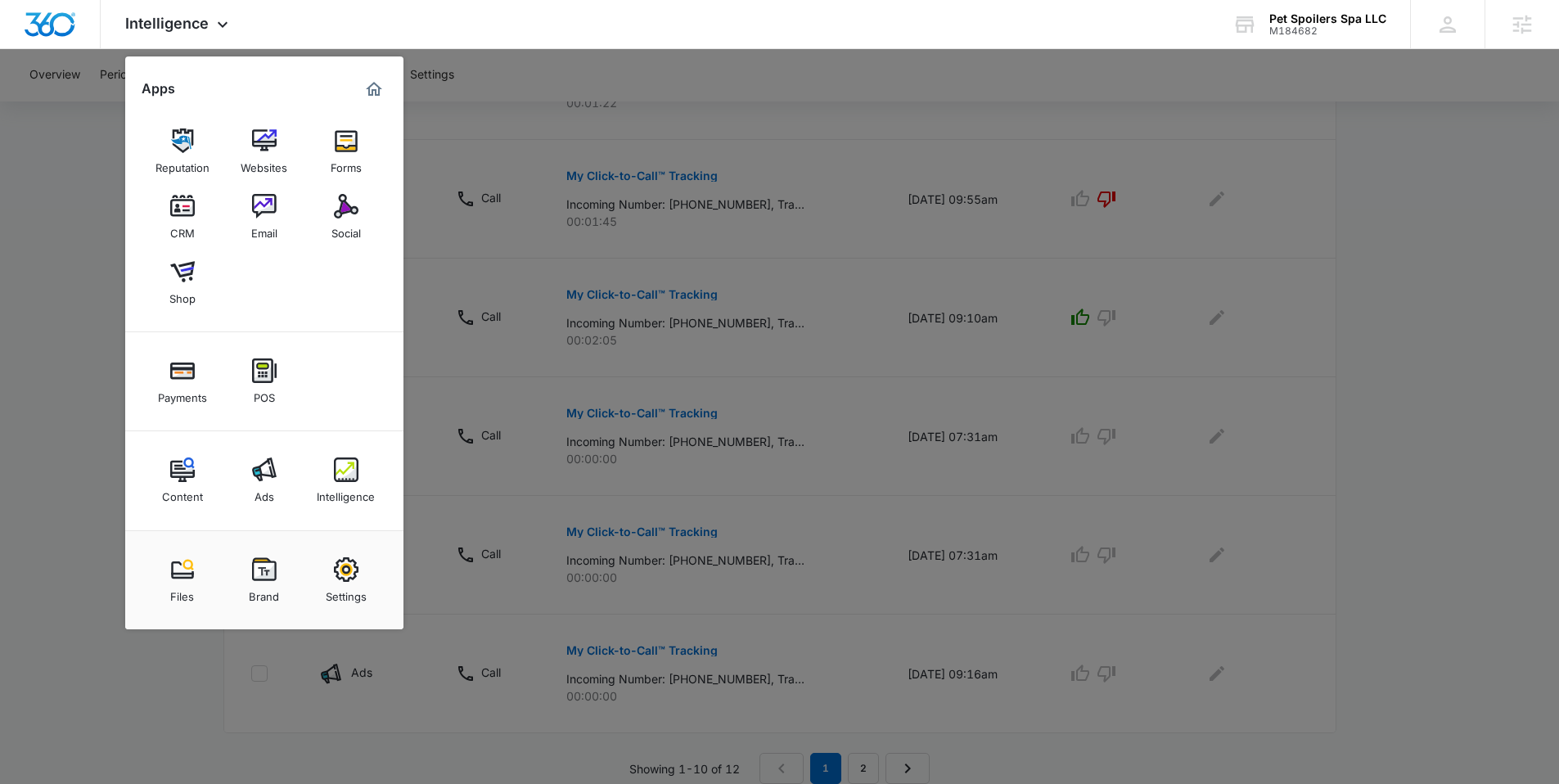
click at [177, 153] on div "Reputation" at bounding box center [182, 163] width 54 height 21
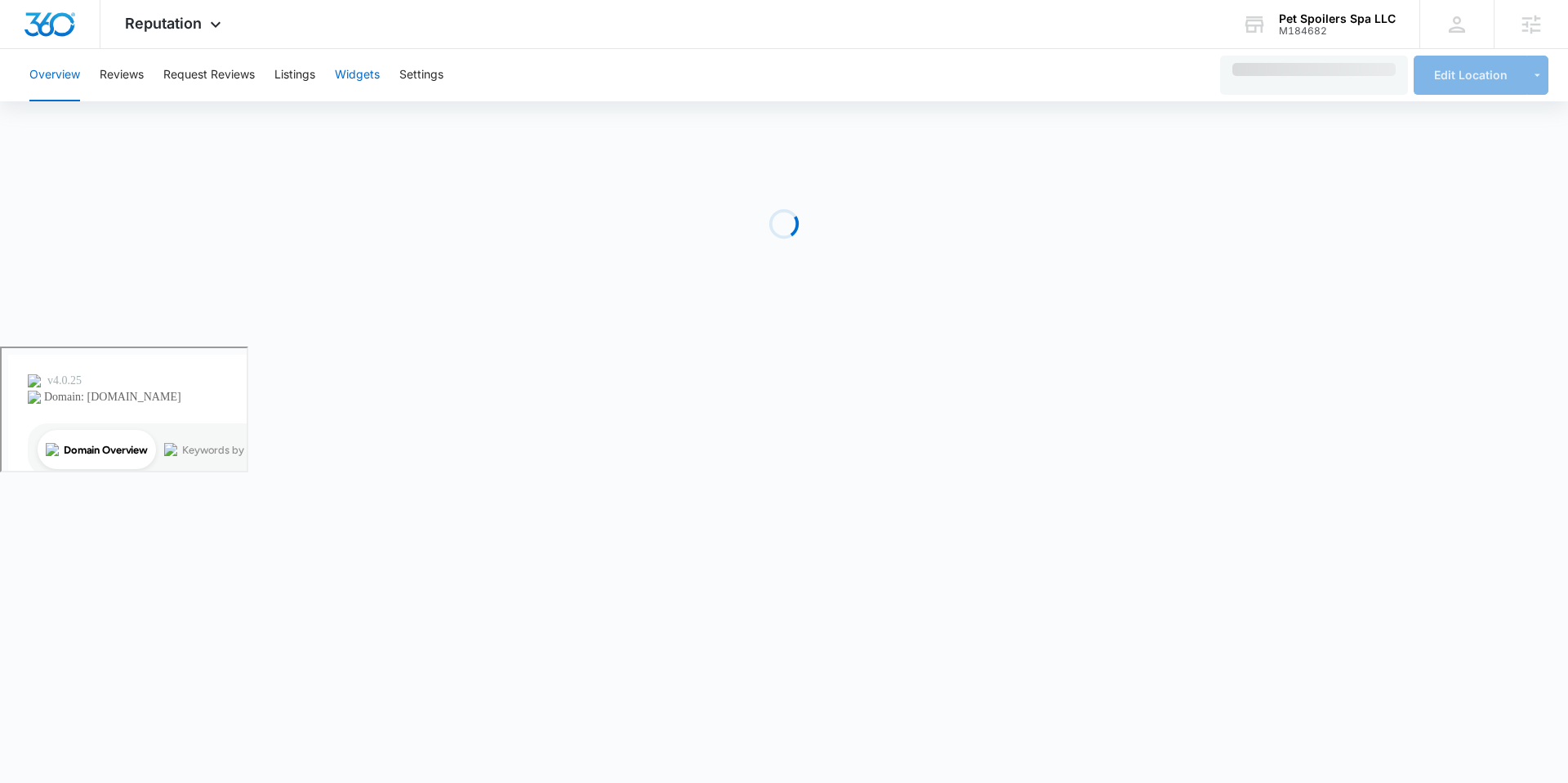
click at [380, 80] on button "Widgets" at bounding box center [357, 75] width 45 height 52
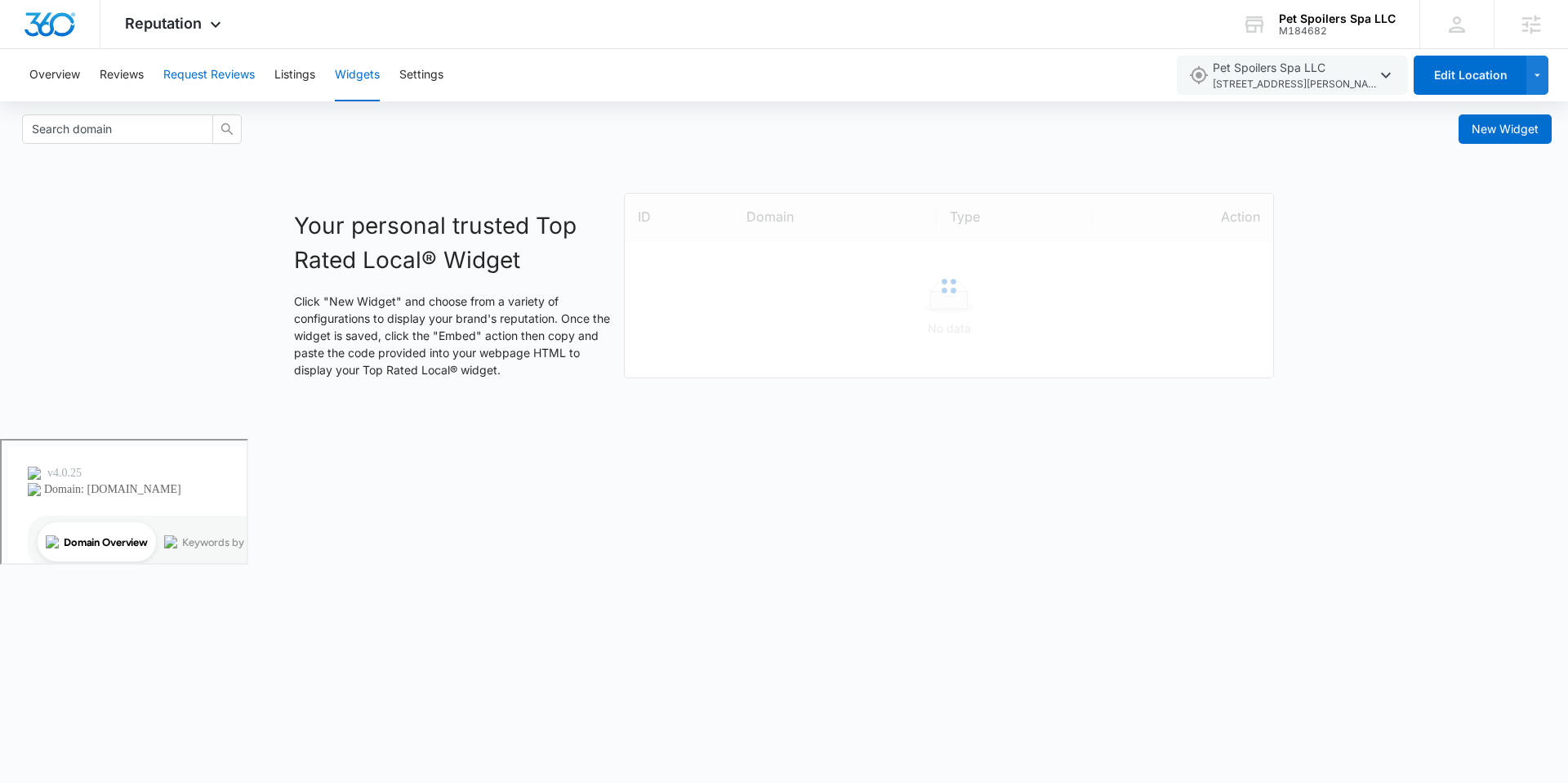
click at [231, 75] on button "Request Reviews" at bounding box center [209, 75] width 91 height 52
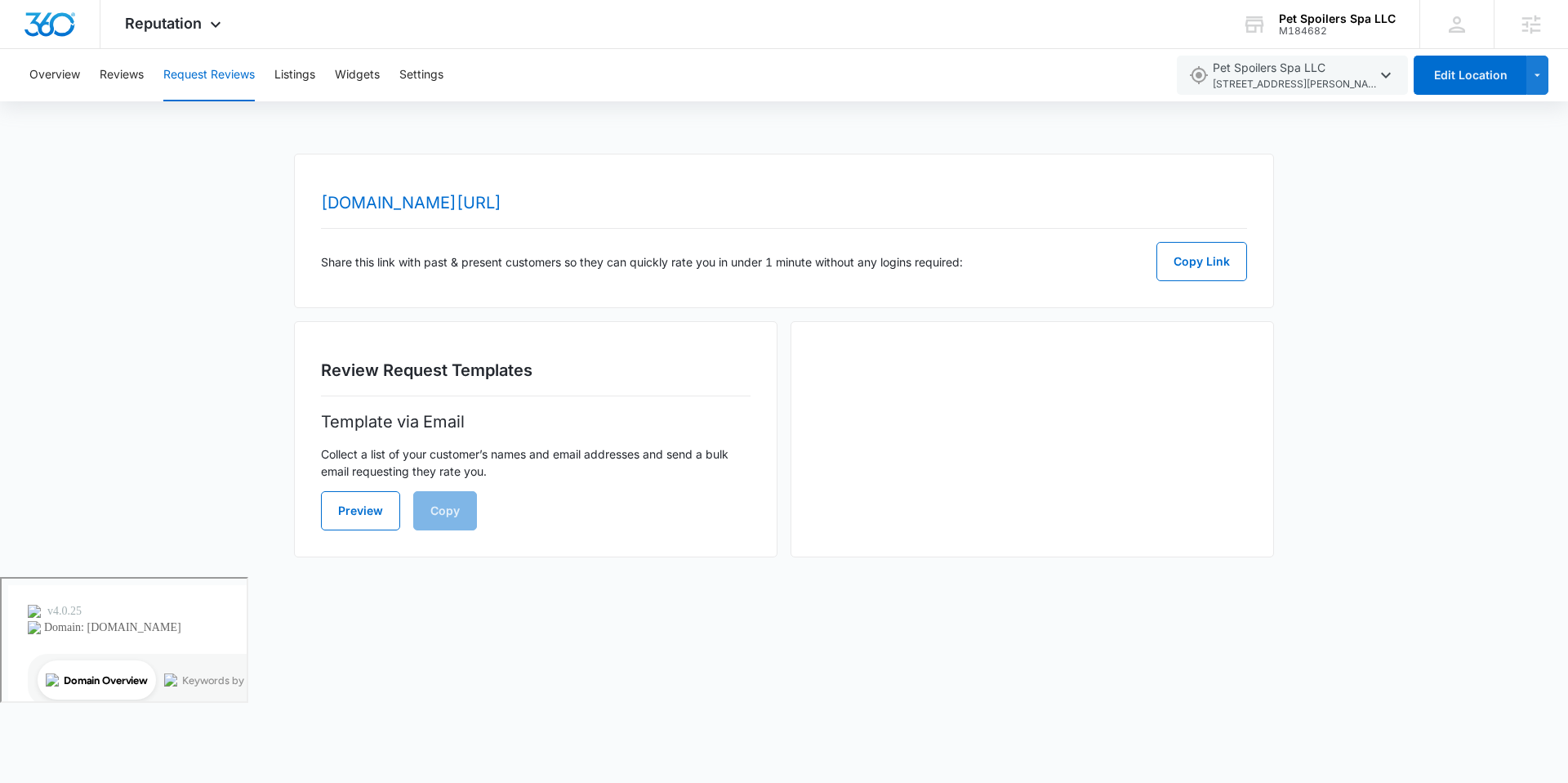
click at [155, 79] on div "Overview Reviews Request Reviews Listings Widgets Settings" at bounding box center [592, 75] width 1146 height 52
click at [124, 80] on button "Reviews" at bounding box center [121, 75] width 44 height 52
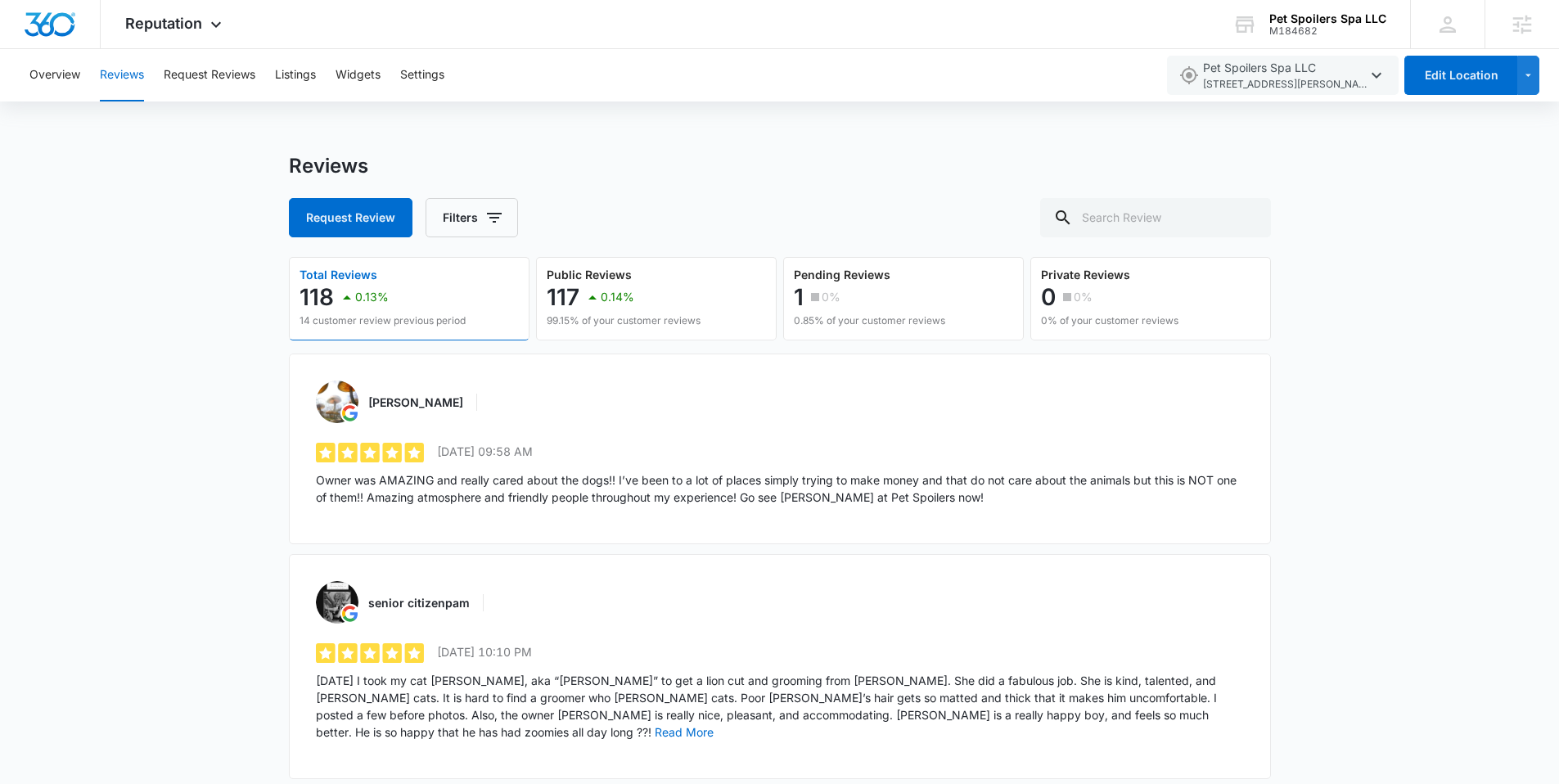
click at [327, 76] on div "Overview Reviews Request Reviews Listings Widgets Settings" at bounding box center [587, 75] width 1136 height 53
click at [338, 74] on button "Widgets" at bounding box center [358, 75] width 45 height 53
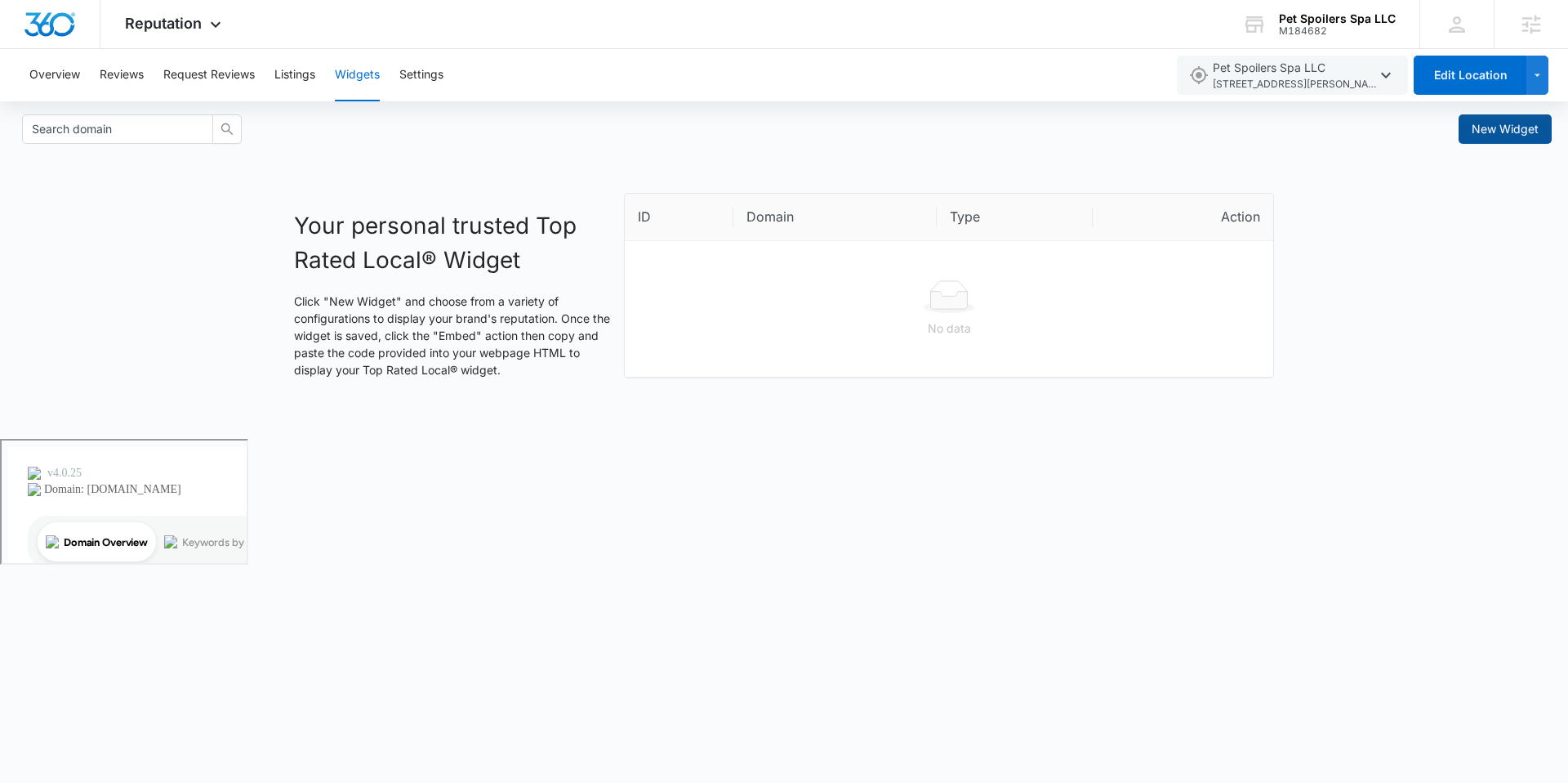
click at [1474, 137] on span "New Widget" at bounding box center [1504, 129] width 67 height 17
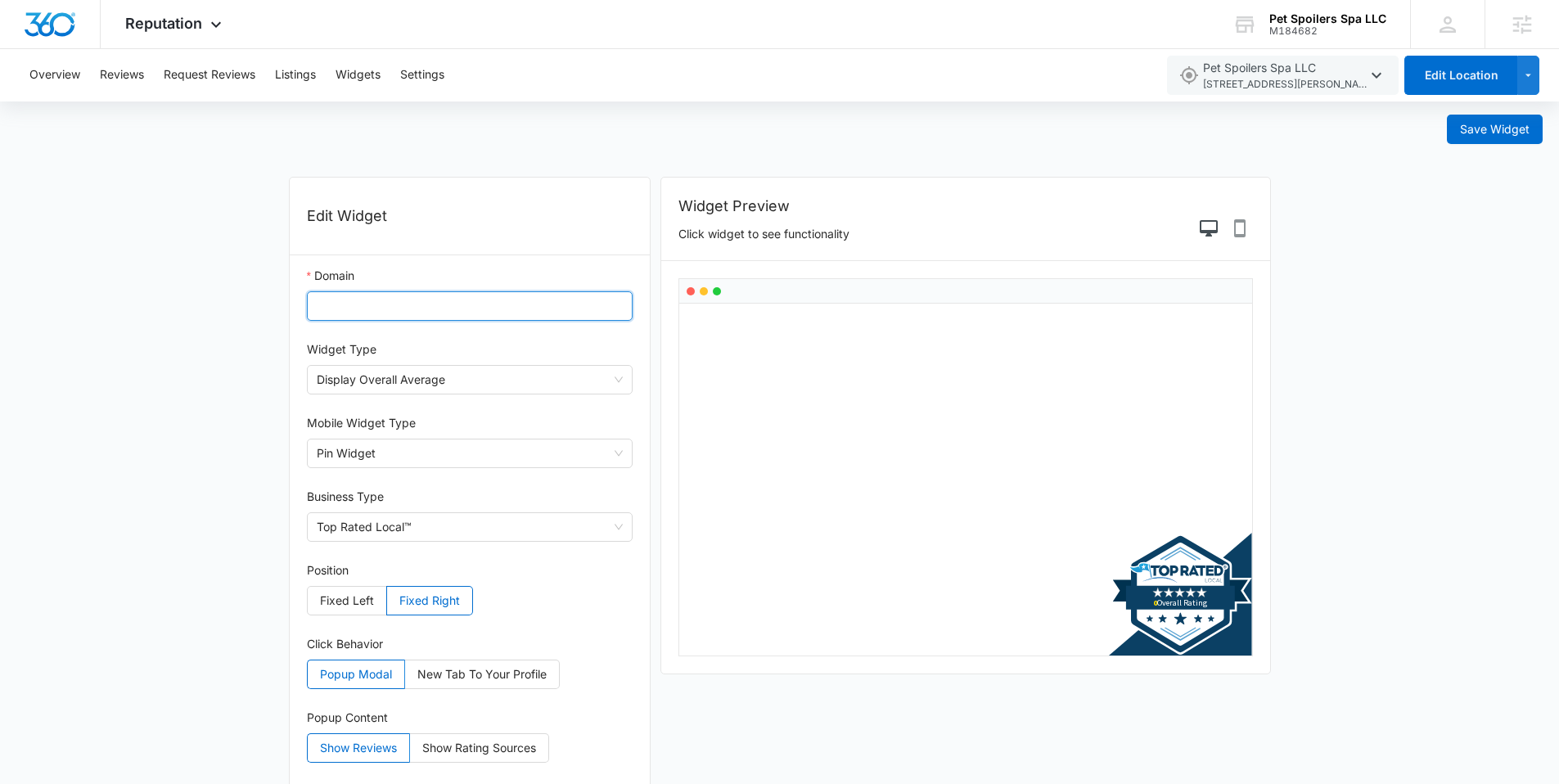
click at [485, 313] on input "Domain" at bounding box center [470, 305] width 327 height 29
paste input "[URL][DOMAIN_NAME]"
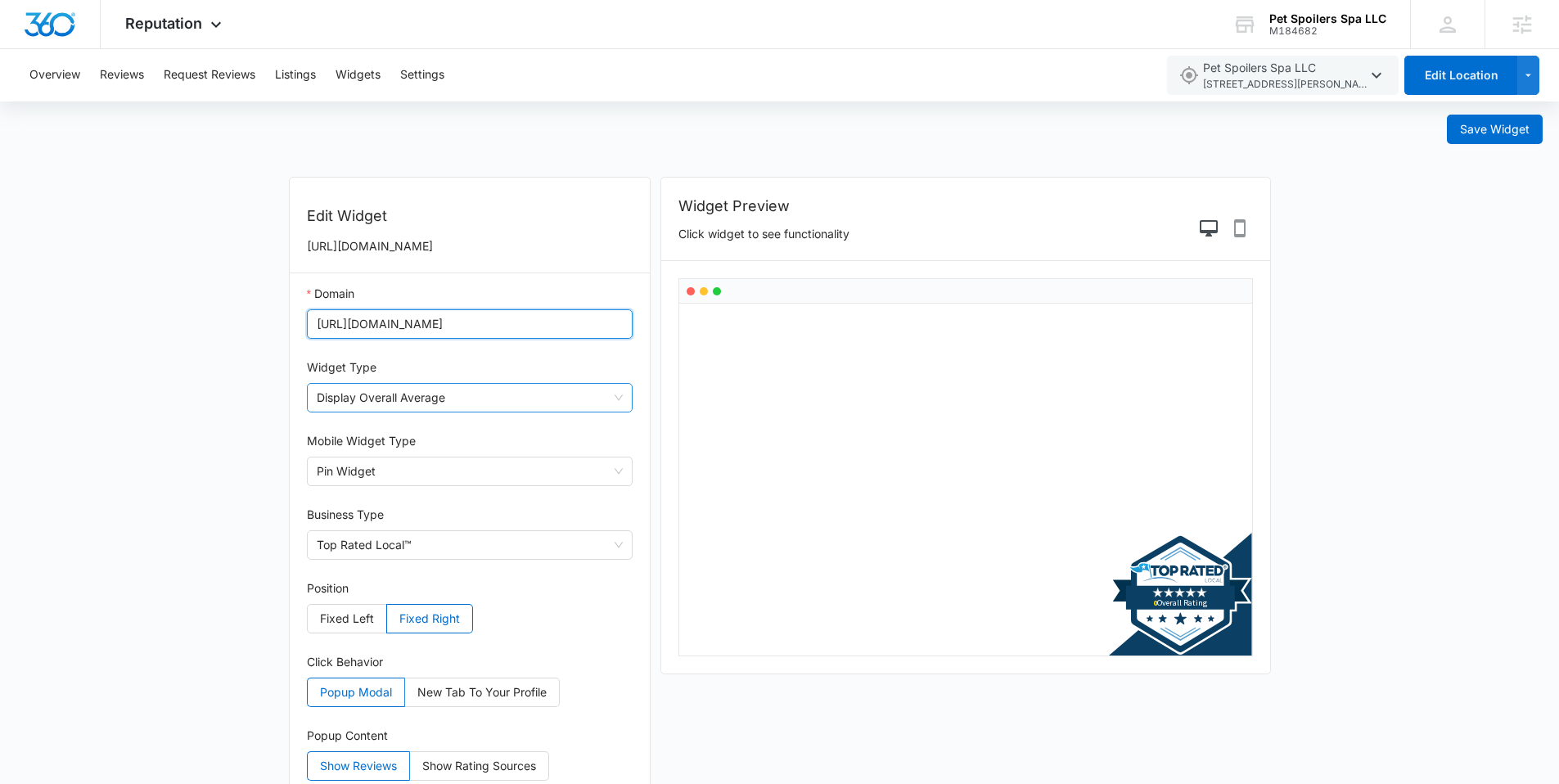
click at [437, 397] on span "Display Overall Average" at bounding box center [469, 397] width 307 height 28
type input "[URL][DOMAIN_NAME]"
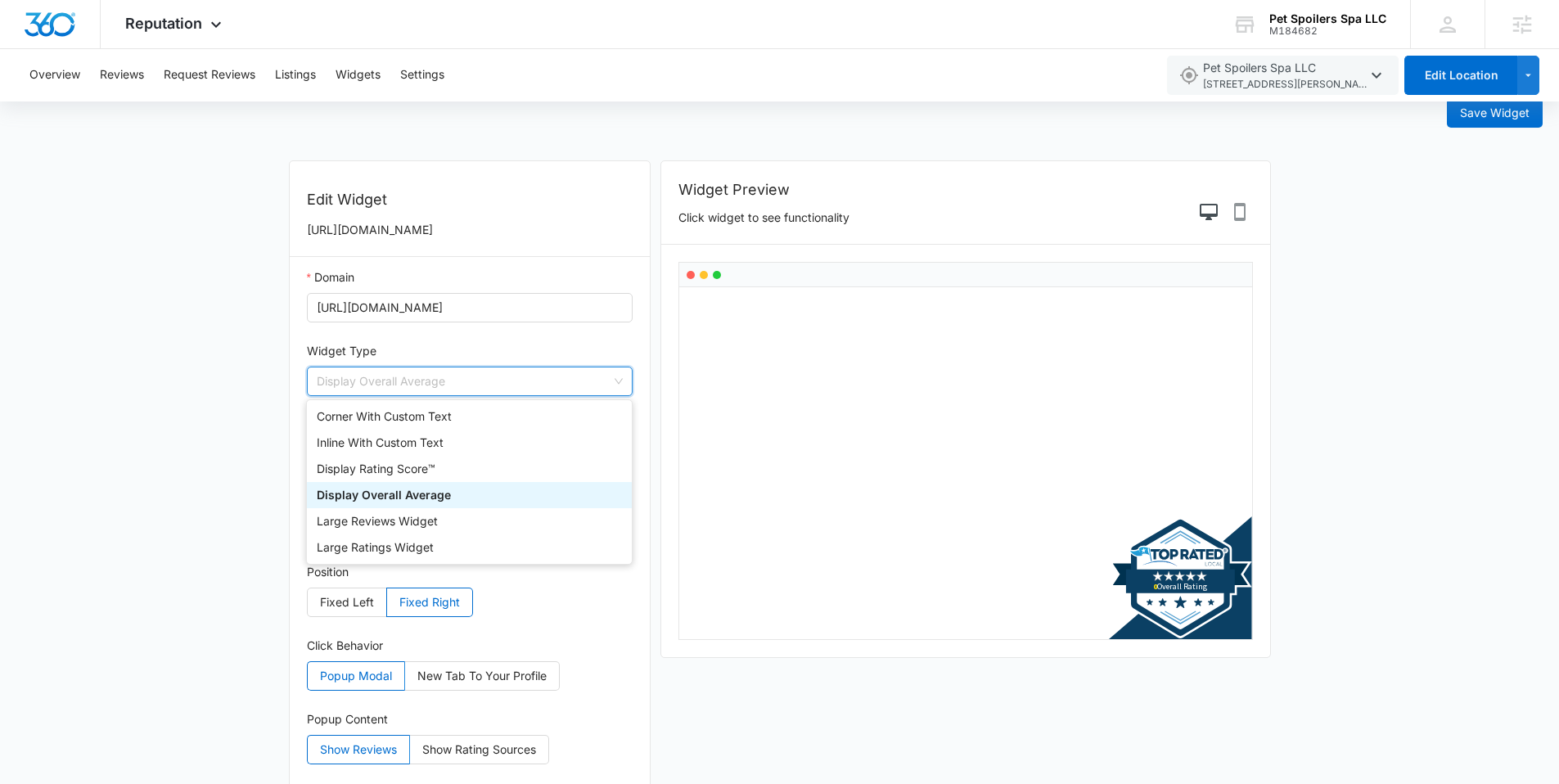
scroll to position [18, 0]
click at [427, 472] on div "Display Rating Score™" at bounding box center [469, 468] width 306 height 18
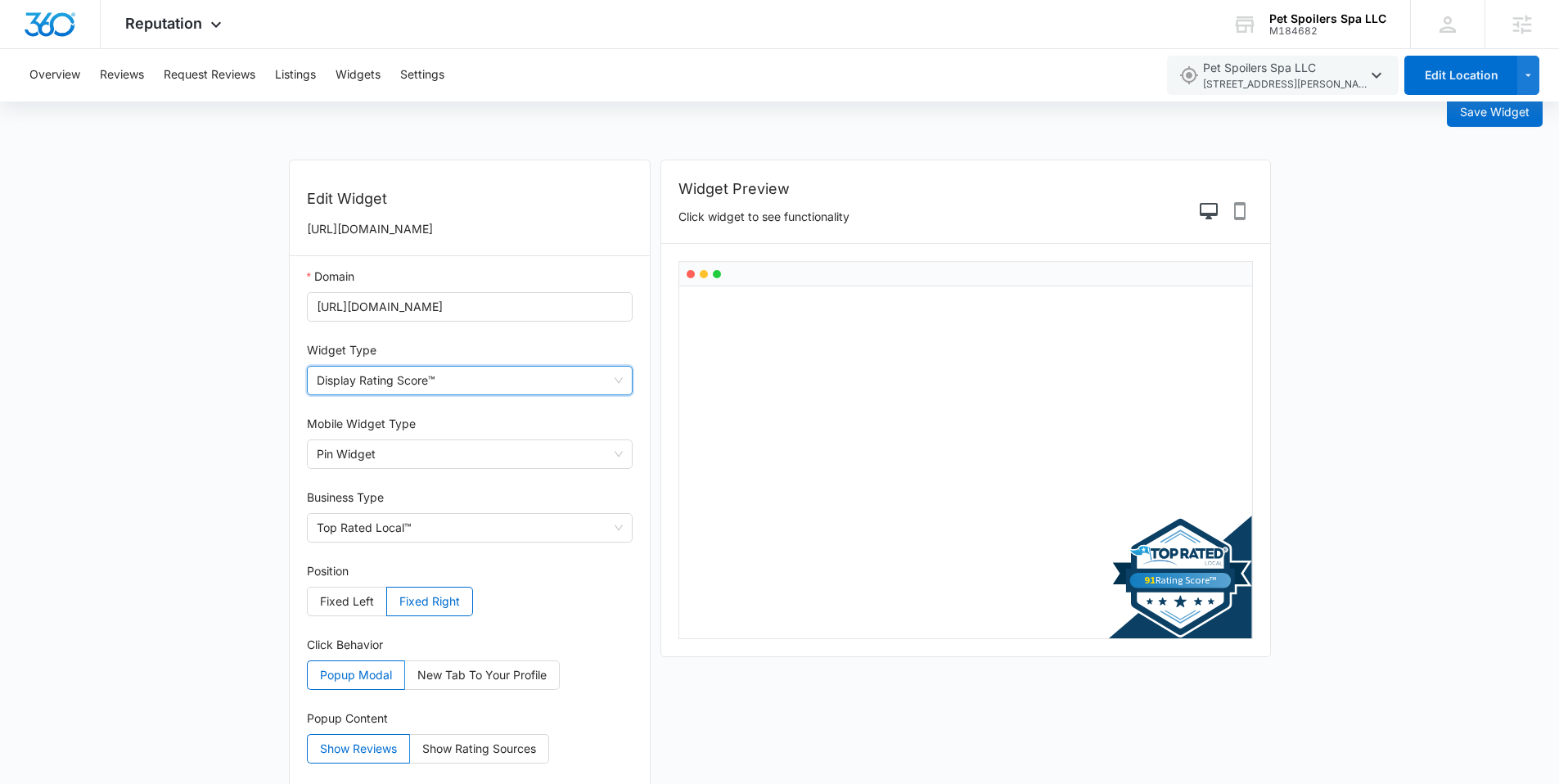
click at [450, 373] on span "Display Rating Score™" at bounding box center [469, 380] width 307 height 28
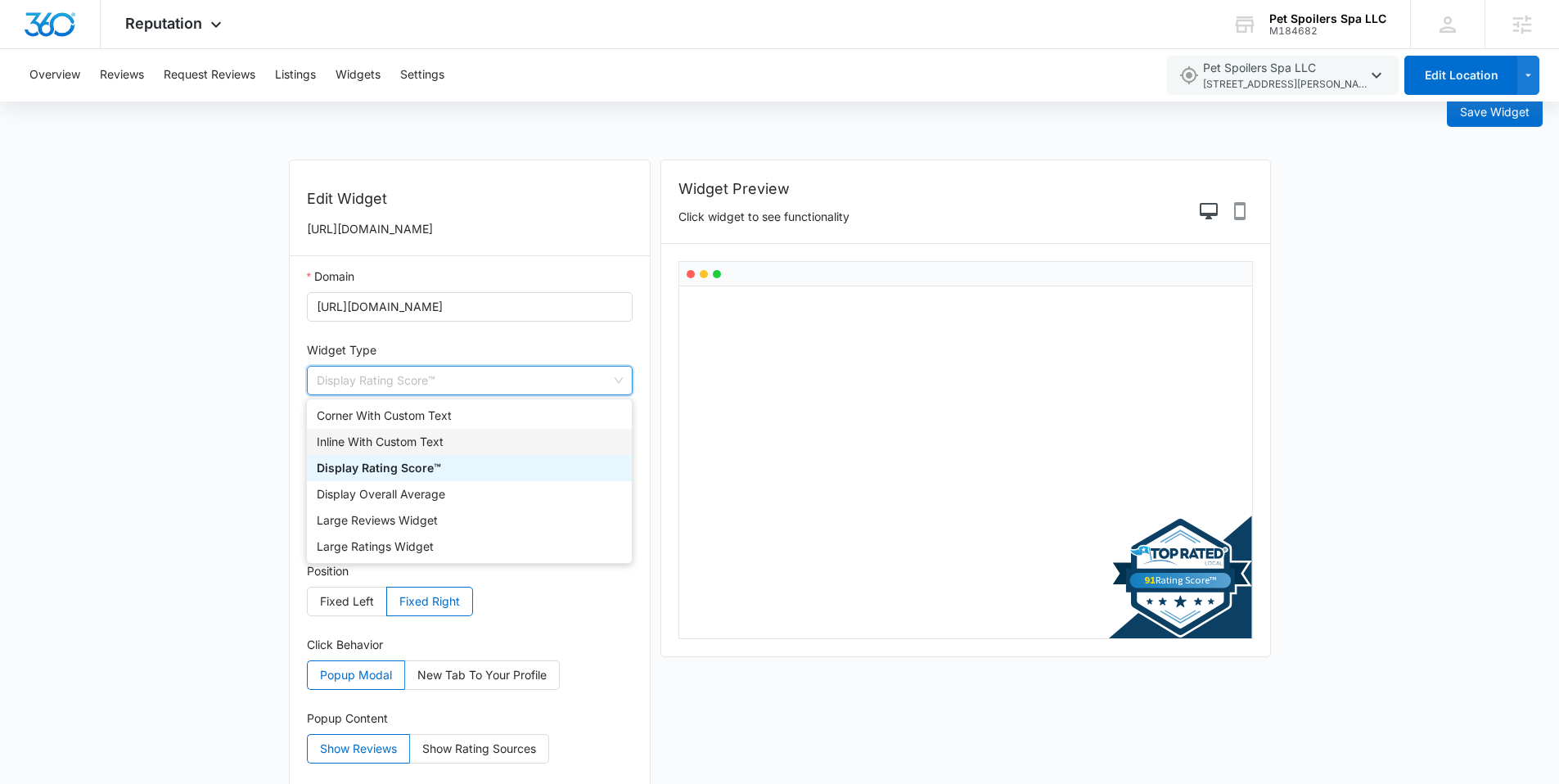
click at [399, 445] on div "Inline With Custom Text" at bounding box center [469, 442] width 306 height 18
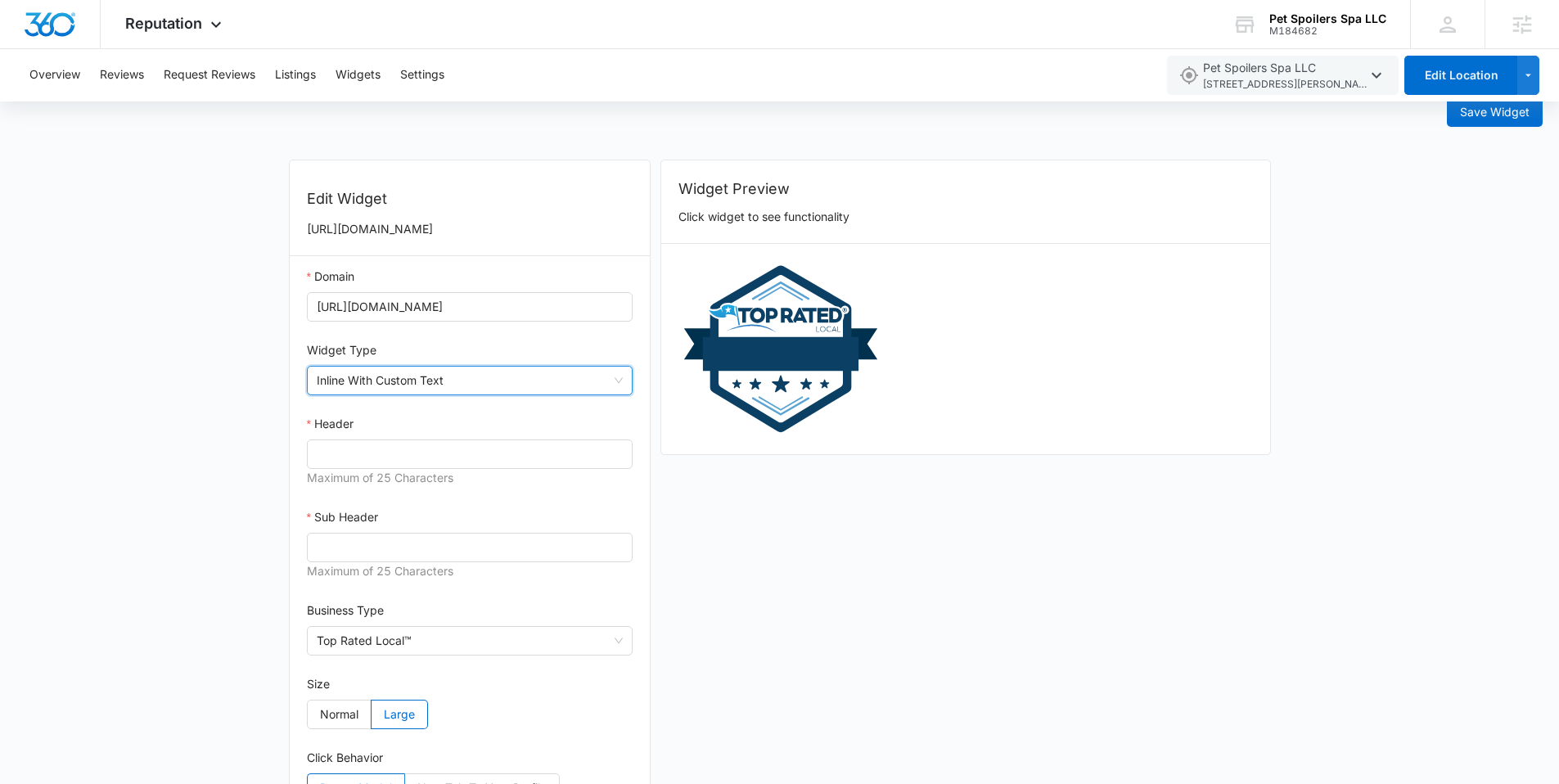
click at [459, 383] on span "Inline With Custom Text" at bounding box center [469, 380] width 307 height 28
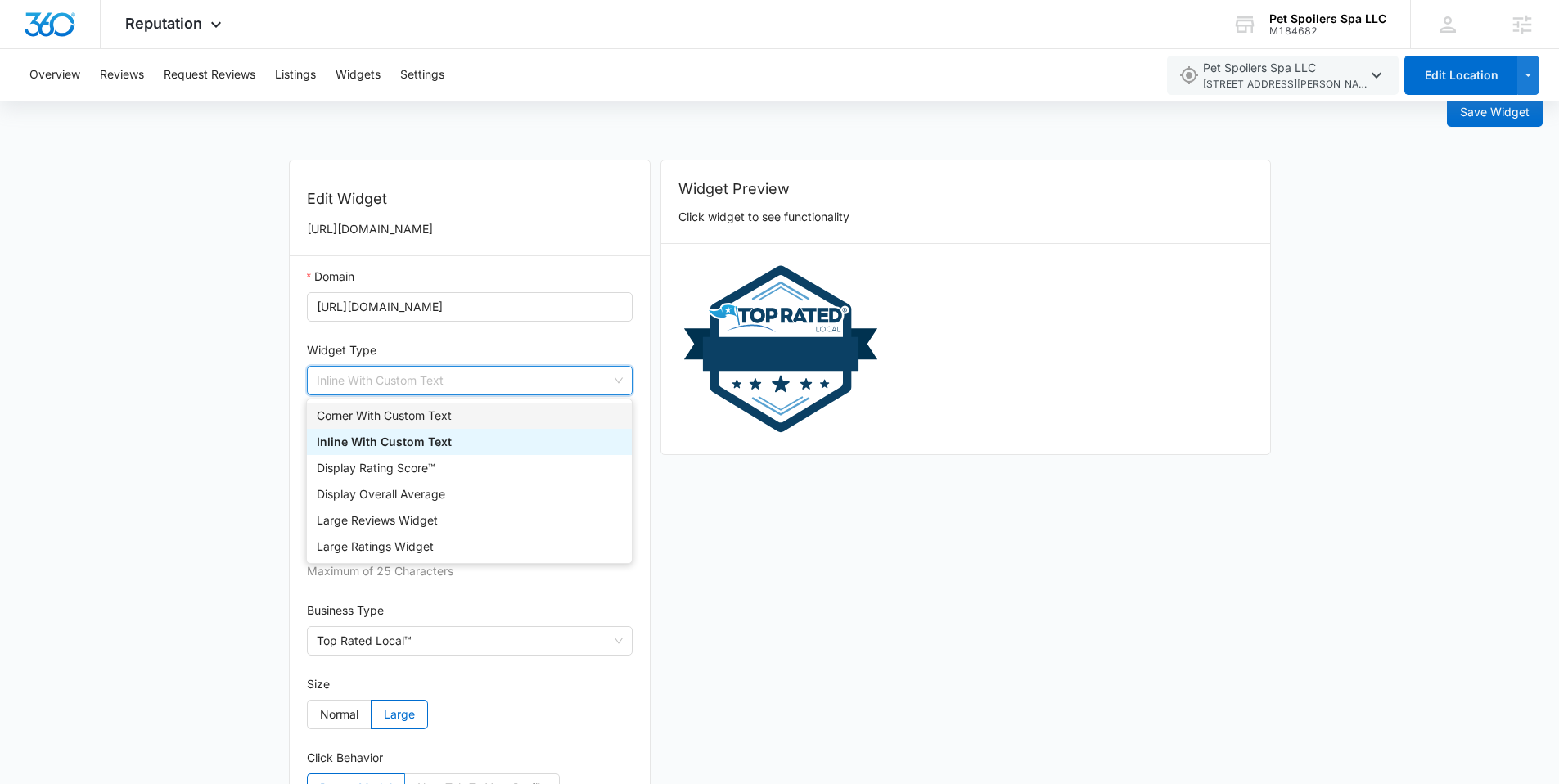
click at [775, 352] on use "button" at bounding box center [780, 347] width 204 height 174
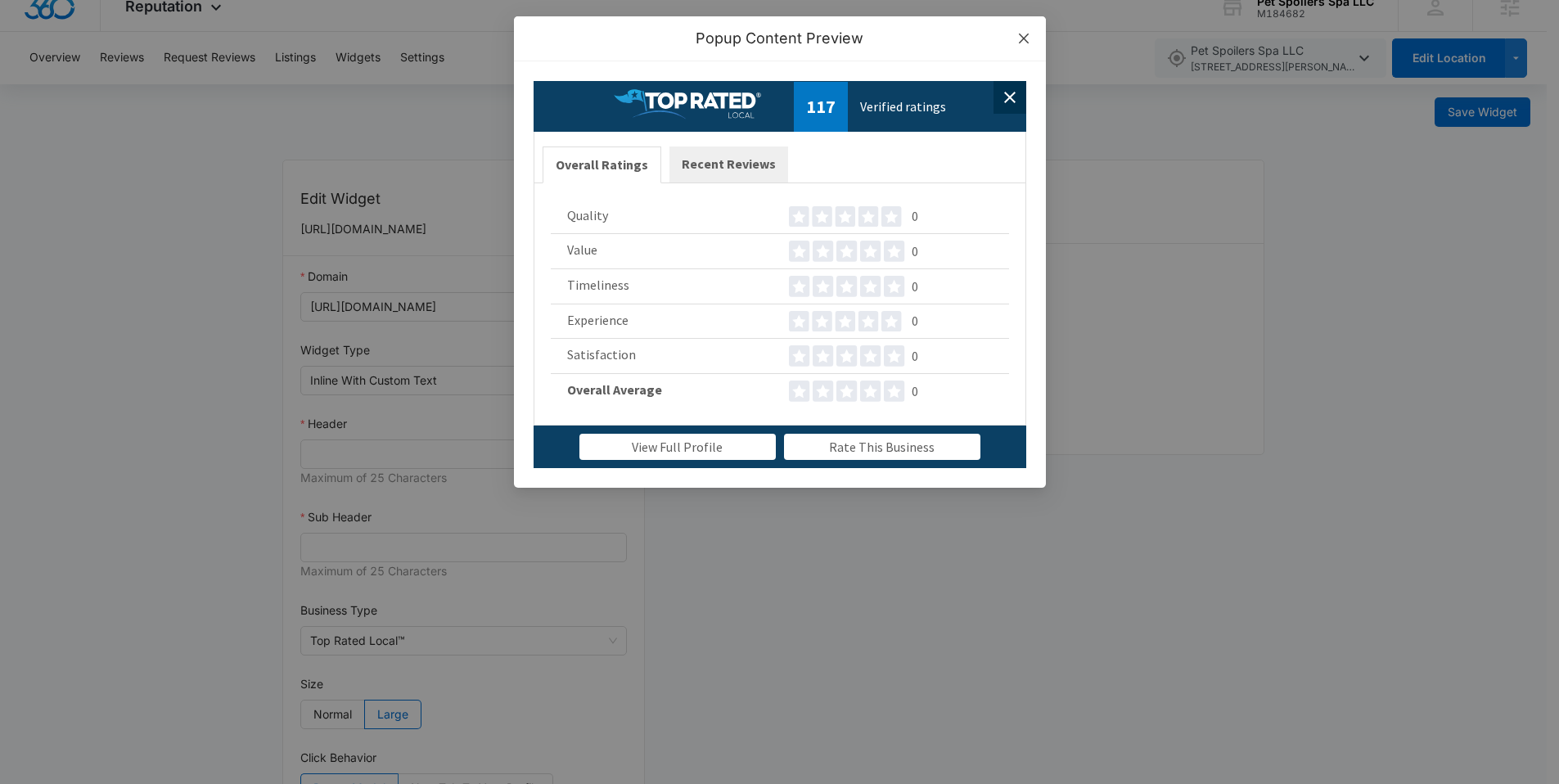
click at [1017, 39] on icon "close" at bounding box center [1023, 38] width 13 height 13
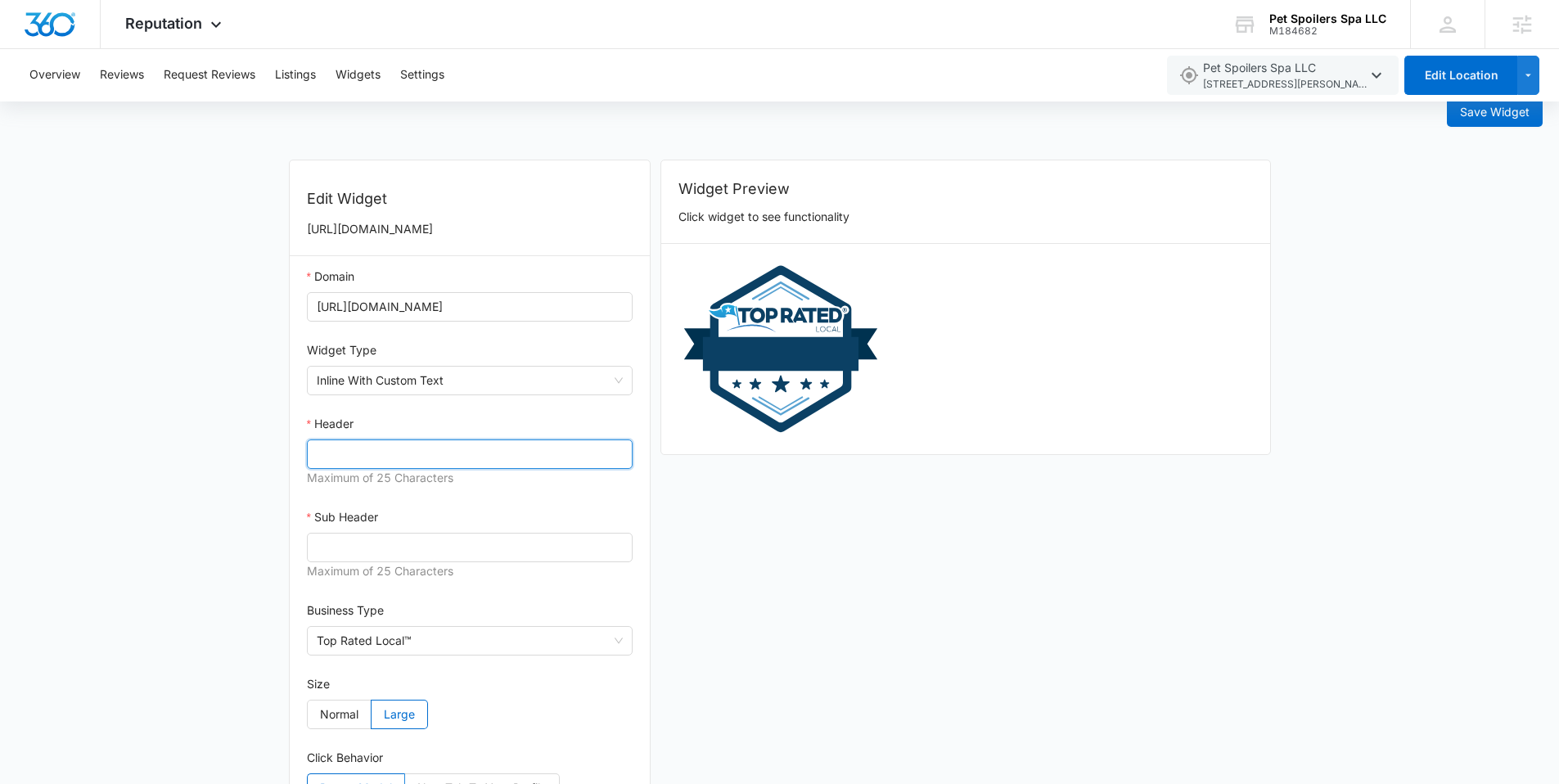
click at [449, 463] on input "Header" at bounding box center [470, 454] width 327 height 29
click at [450, 373] on span "Inline With Custom Text" at bounding box center [469, 380] width 307 height 28
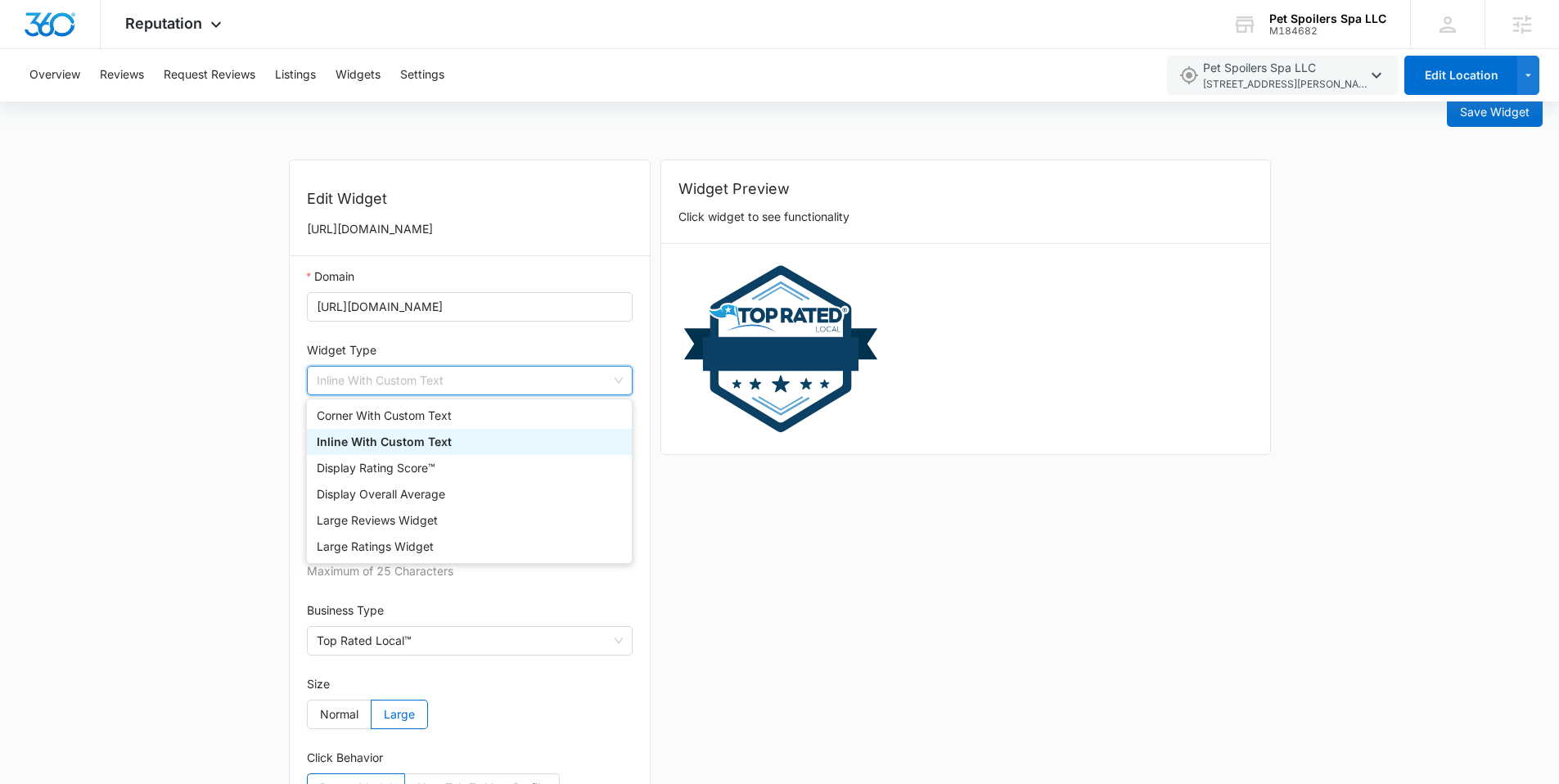
click at [433, 339] on div "Domain [URL][DOMAIN_NAME] Widget Type Inline With Custom Text Header Maximum of…" at bounding box center [470, 581] width 361 height 651
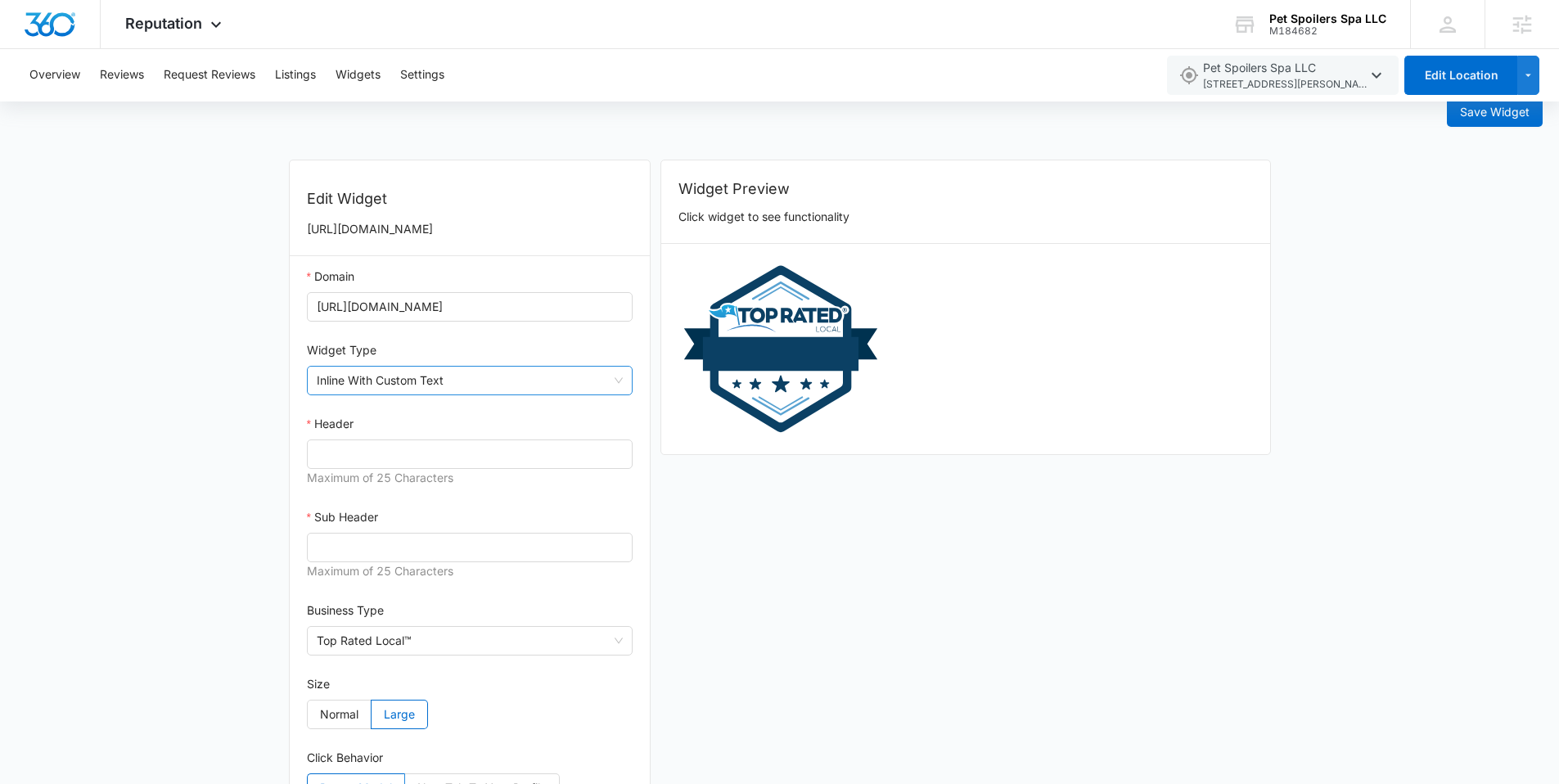
click at [471, 380] on span "Inline With Custom Text" at bounding box center [469, 380] width 307 height 28
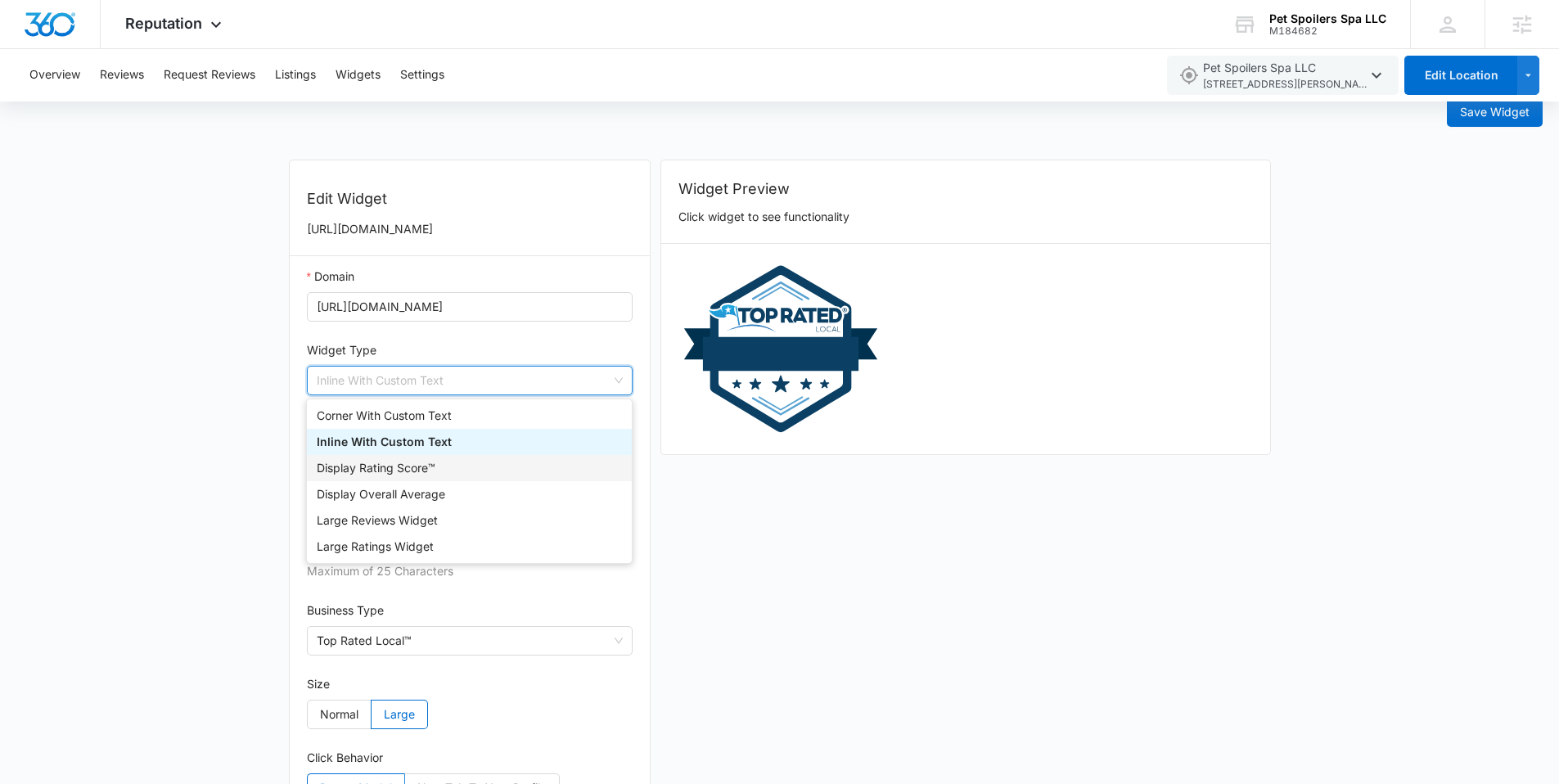
click at [427, 468] on div "Display Rating Score™" at bounding box center [469, 468] width 306 height 18
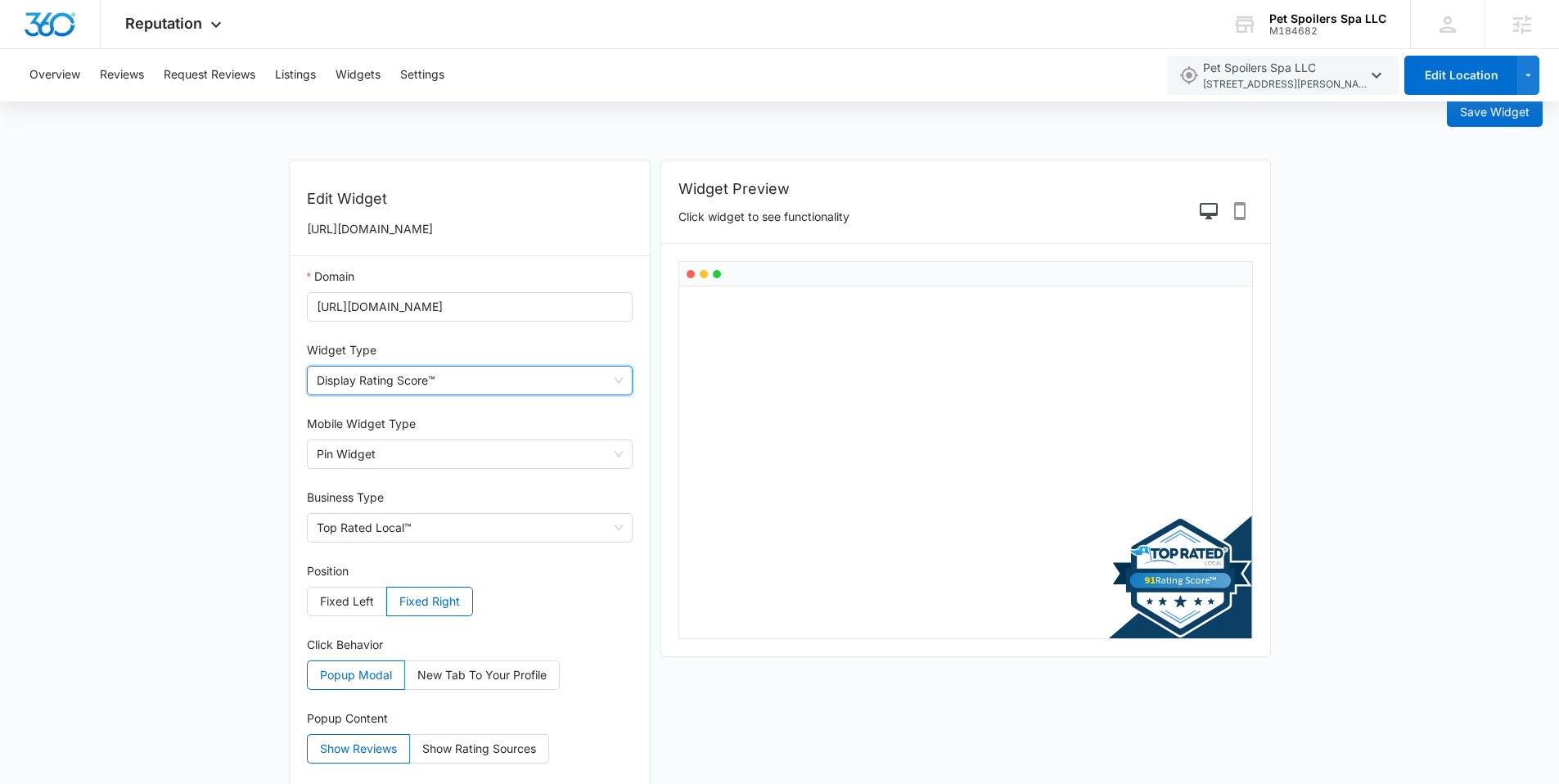
click at [471, 383] on span "Display Rating Score™" at bounding box center [469, 380] width 307 height 28
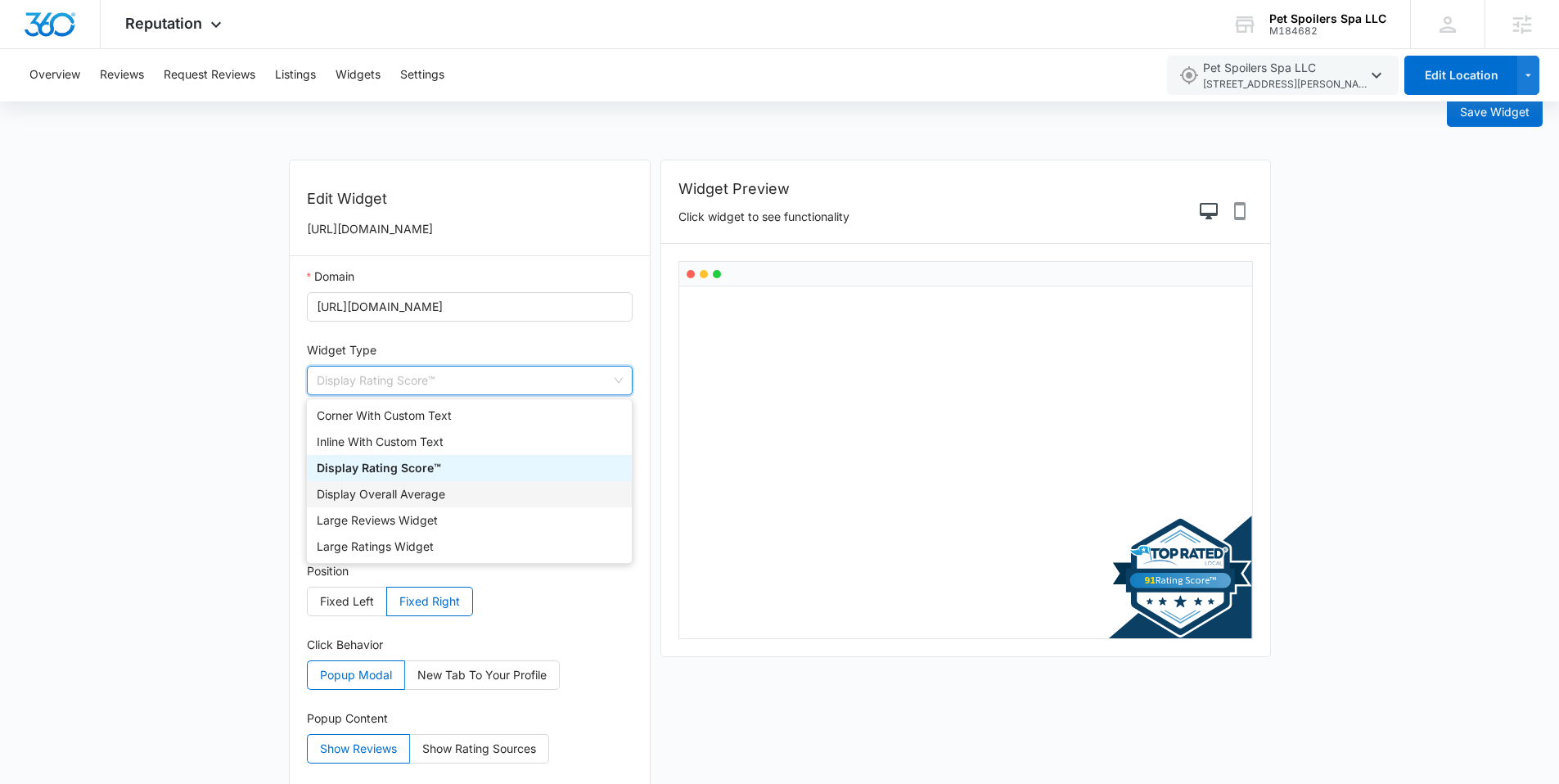
click at [419, 497] on div "Display Overall Average" at bounding box center [469, 494] width 306 height 18
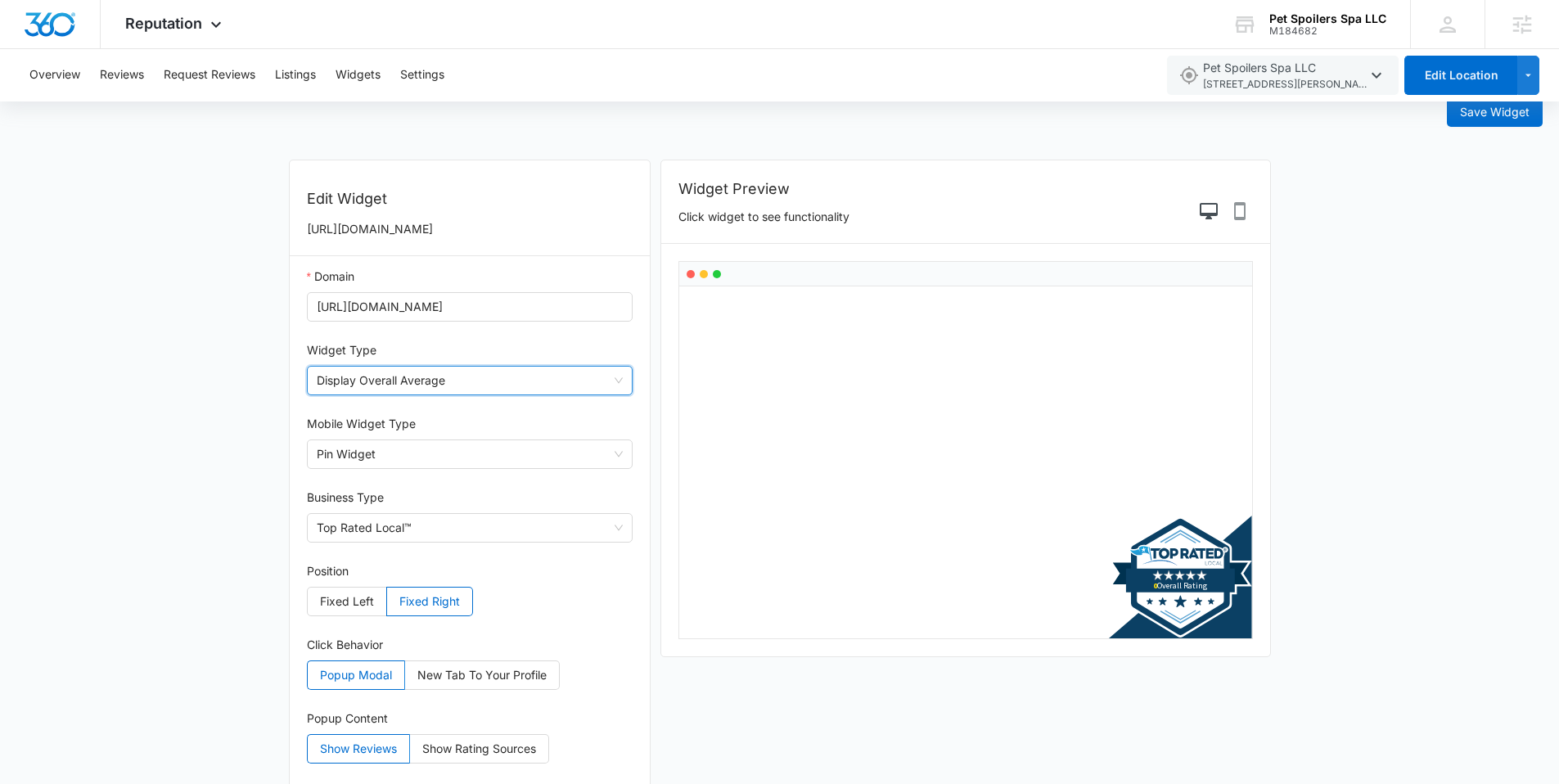
click at [468, 368] on span "Display Overall Average" at bounding box center [469, 380] width 307 height 28
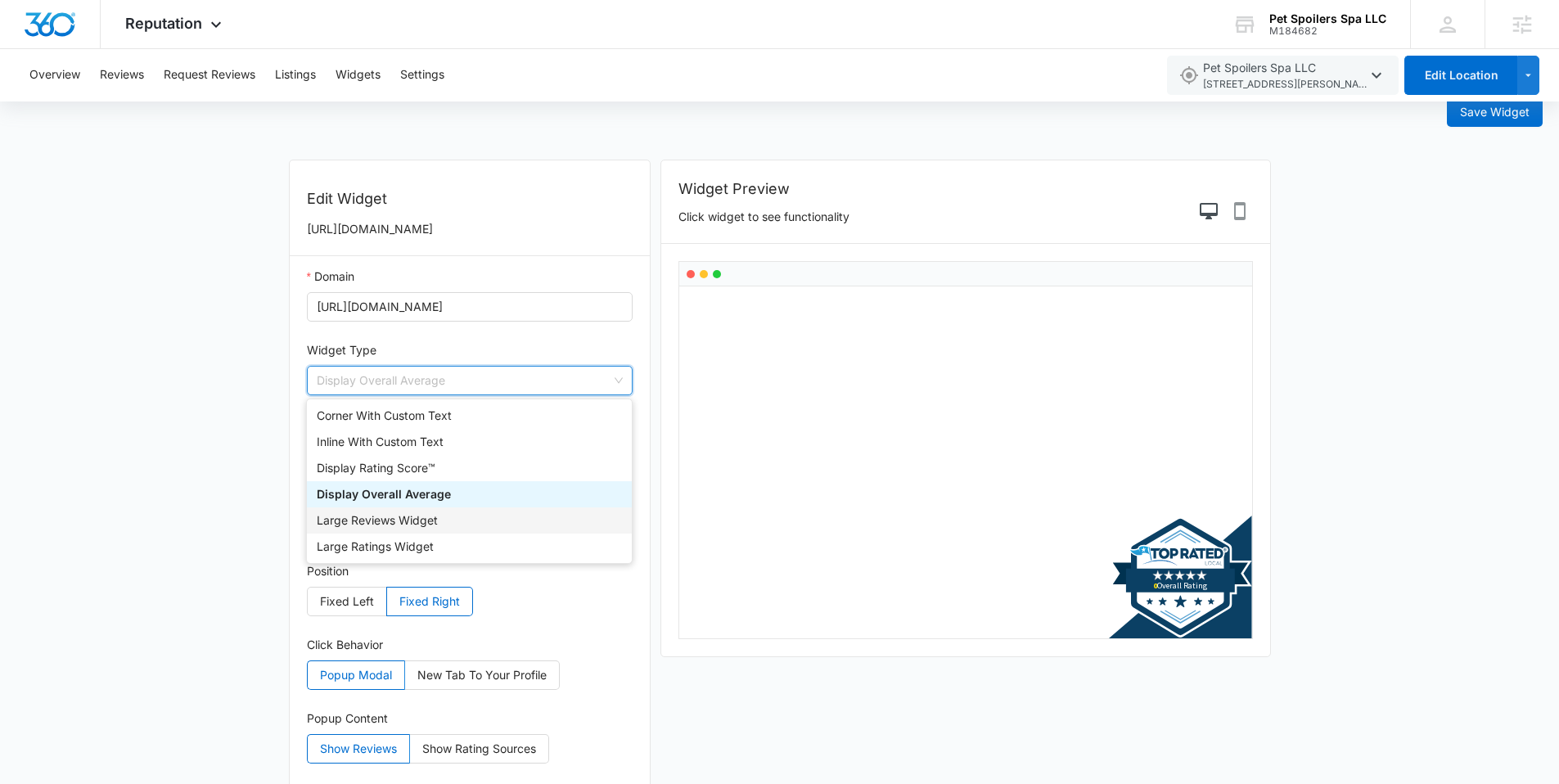
click at [431, 516] on div "Large Reviews Widget" at bounding box center [469, 520] width 306 height 18
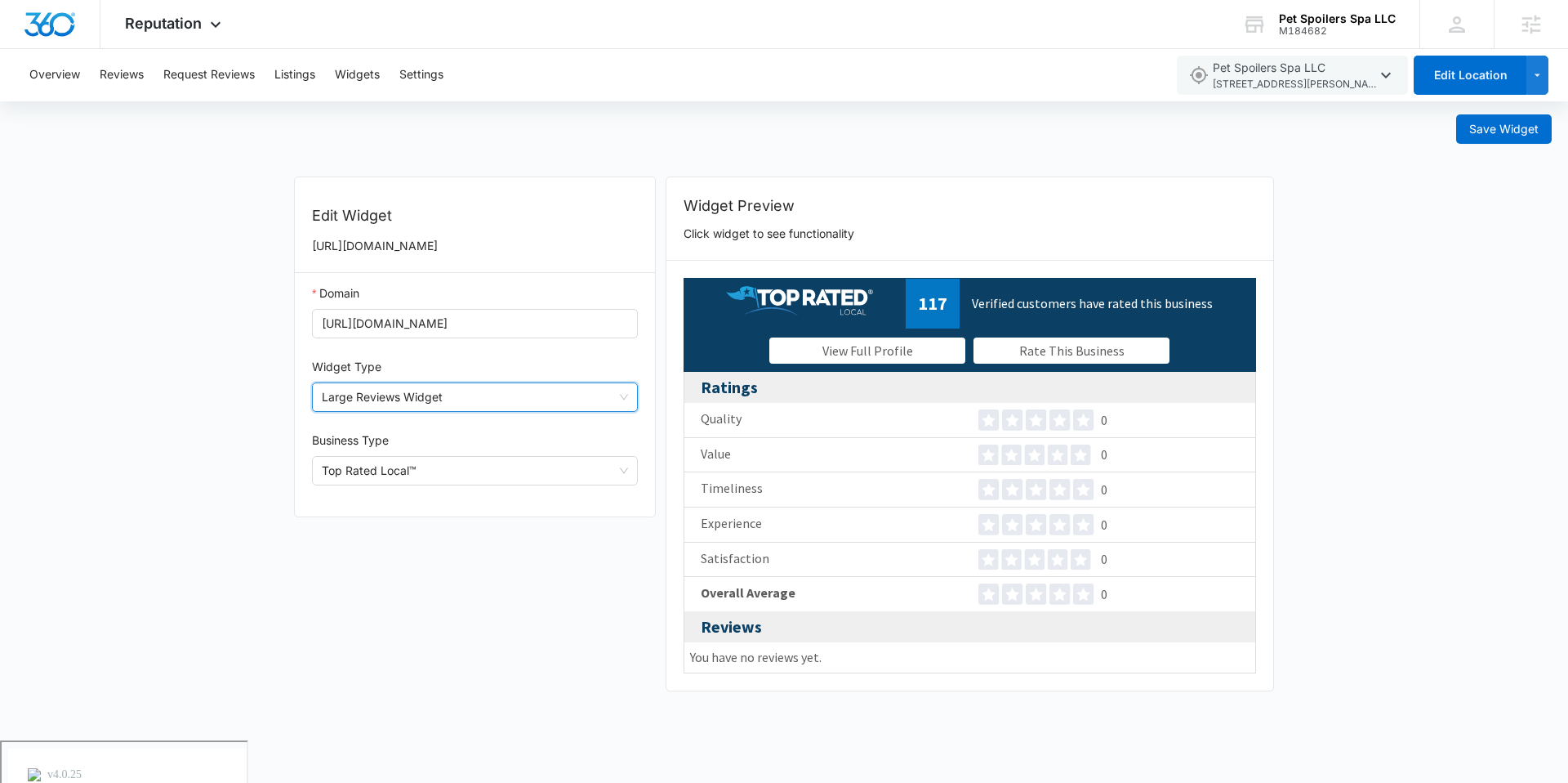
click at [450, 401] on span "Large Reviews Widget" at bounding box center [474, 396] width 306 height 28
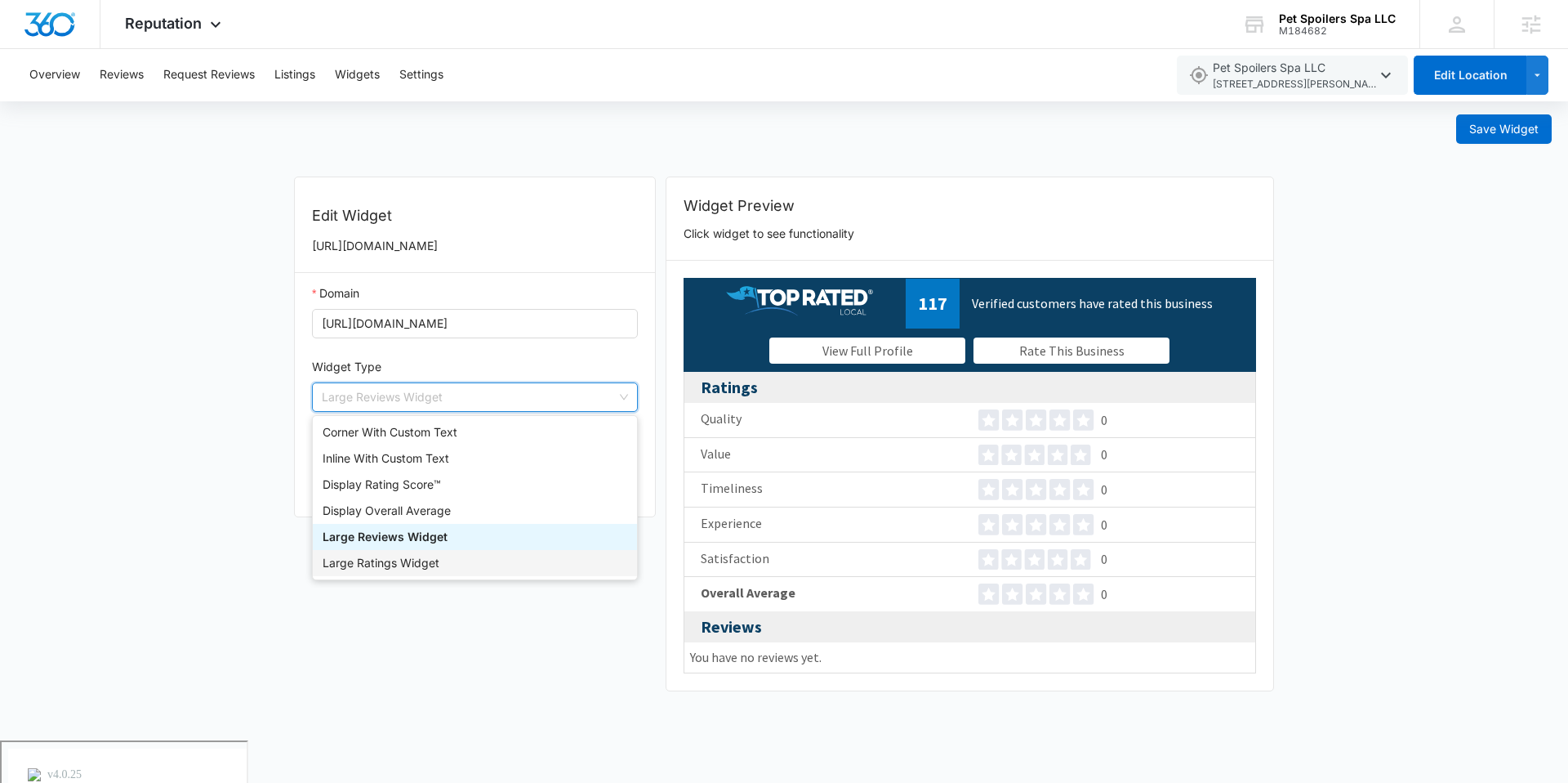
click at [394, 557] on div "Large Ratings Widget" at bounding box center [475, 562] width 305 height 17
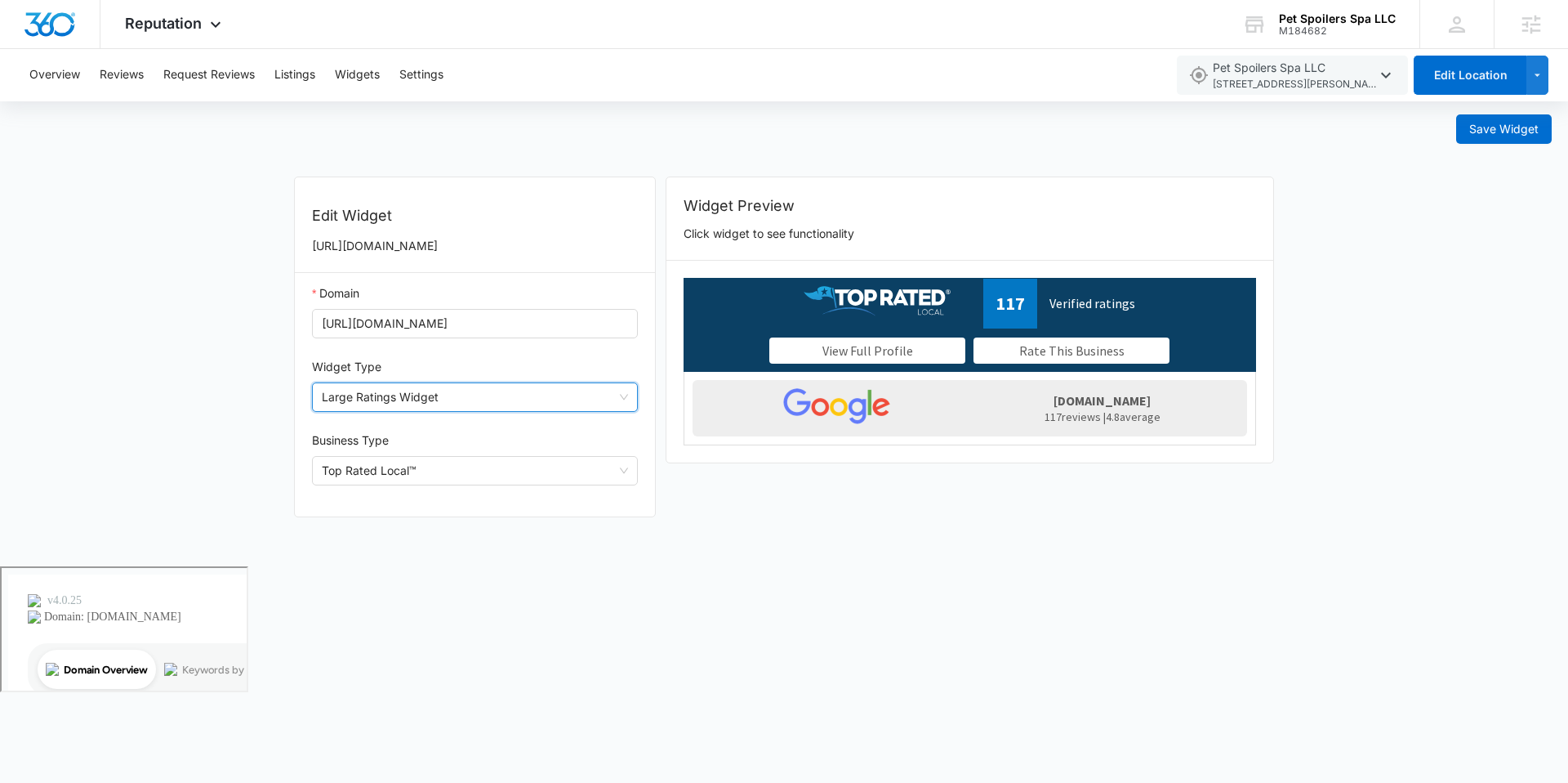
click at [386, 420] on div "Domain [URL][DOMAIN_NAME] Widget Type Large Ratings Widget Large Ratings Widget…" at bounding box center [475, 394] width 360 height 244
click at [838, 304] on use at bounding box center [877, 300] width 147 height 30
click at [870, 307] on icon "Top Rated Local ™" at bounding box center [876, 300] width 147 height 30
click at [484, 401] on span "Large Ratings Widget" at bounding box center [474, 396] width 306 height 28
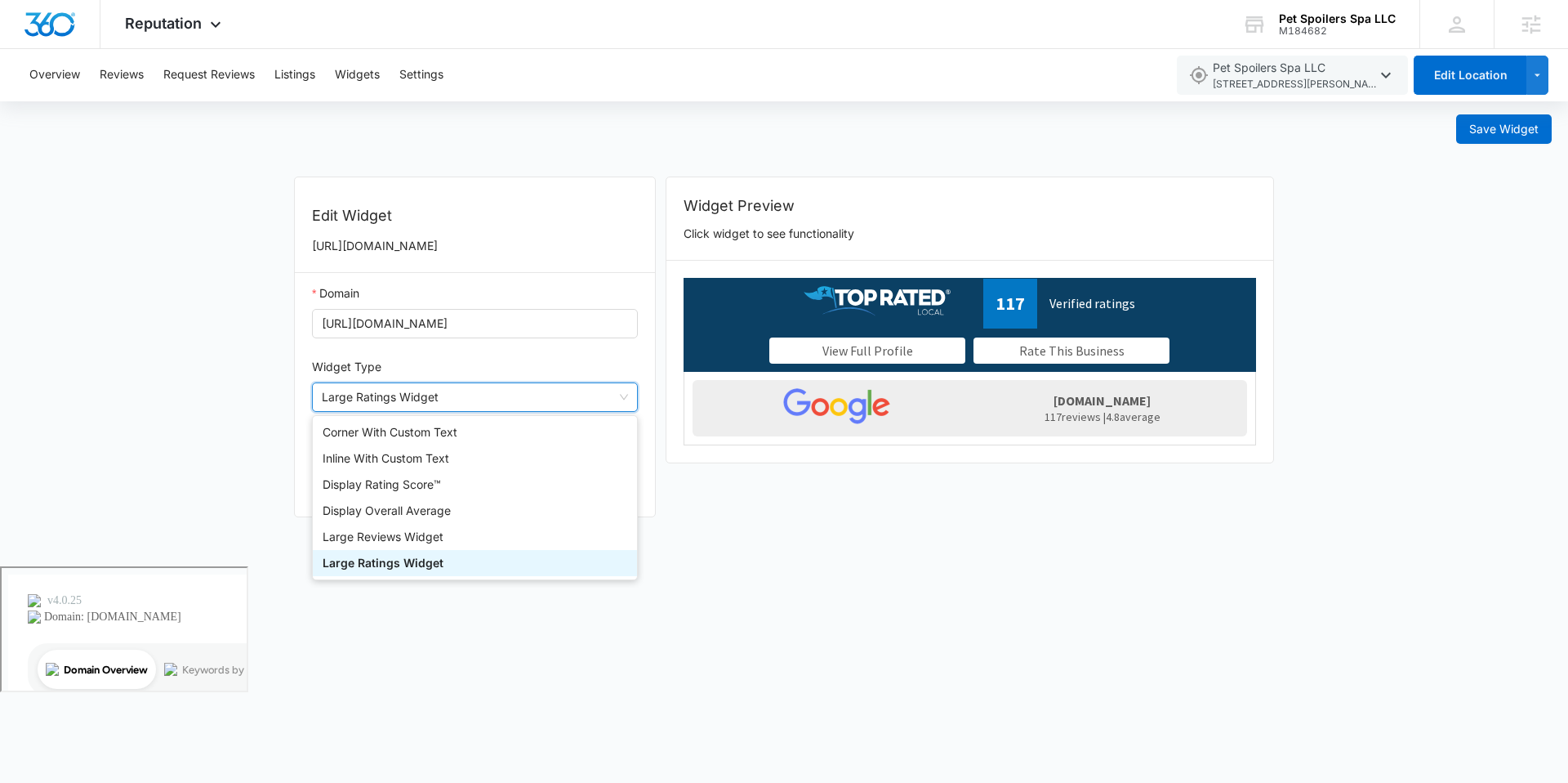
click at [517, 354] on div "Domain [URL][DOMAIN_NAME] Widget Type Large Ratings Widget Large Ratings Widget…" at bounding box center [475, 394] width 360 height 244
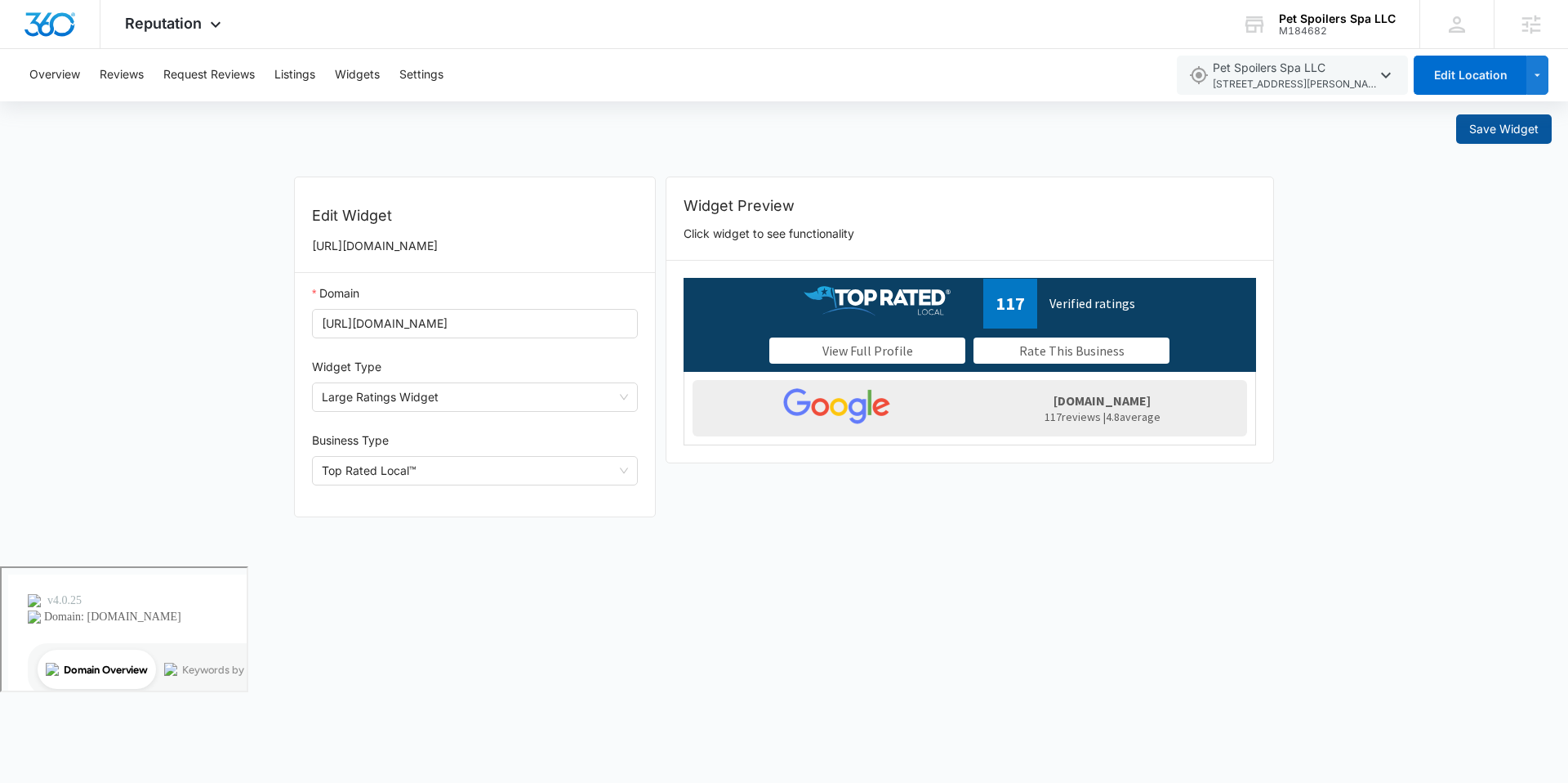
click at [1481, 130] on span "Save Widget" at bounding box center [1503, 129] width 69 height 17
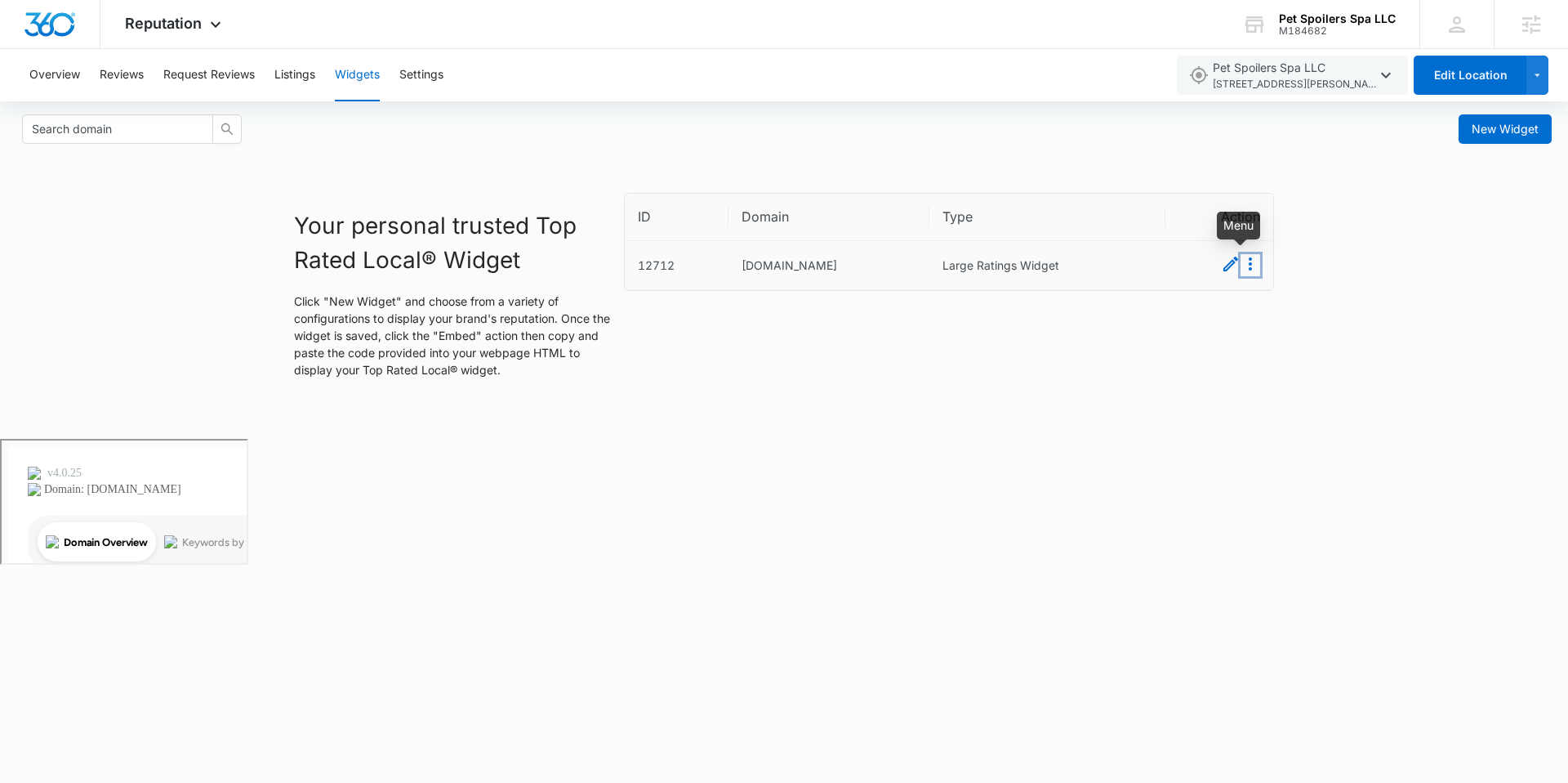
click at [1246, 257] on icon "Menu" at bounding box center [1250, 264] width 19 height 19
click at [1227, 289] on button "Embed" at bounding box center [1231, 293] width 57 height 21
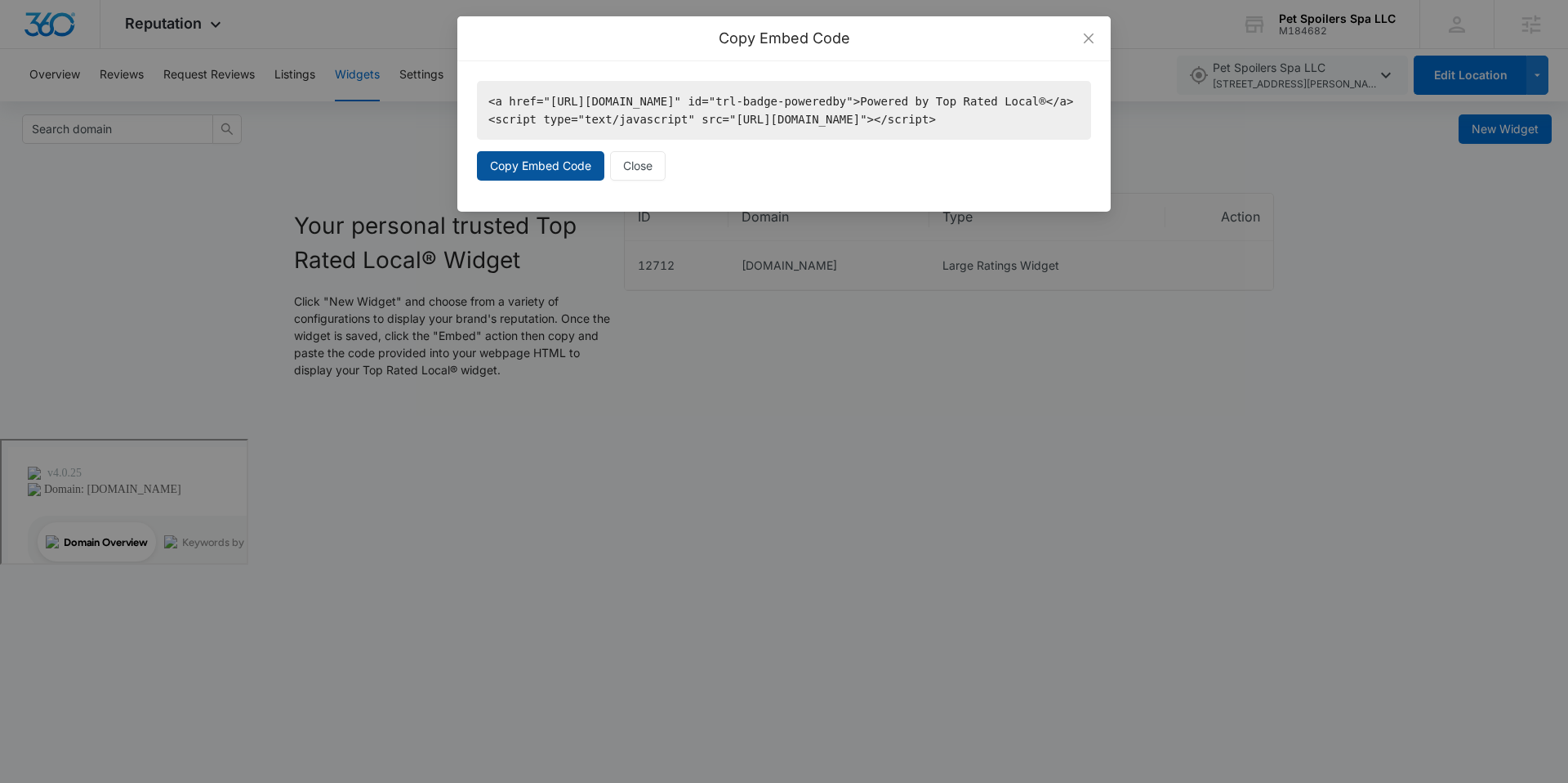
click at [578, 175] on span "Copy Embed Code" at bounding box center [541, 165] width 101 height 17
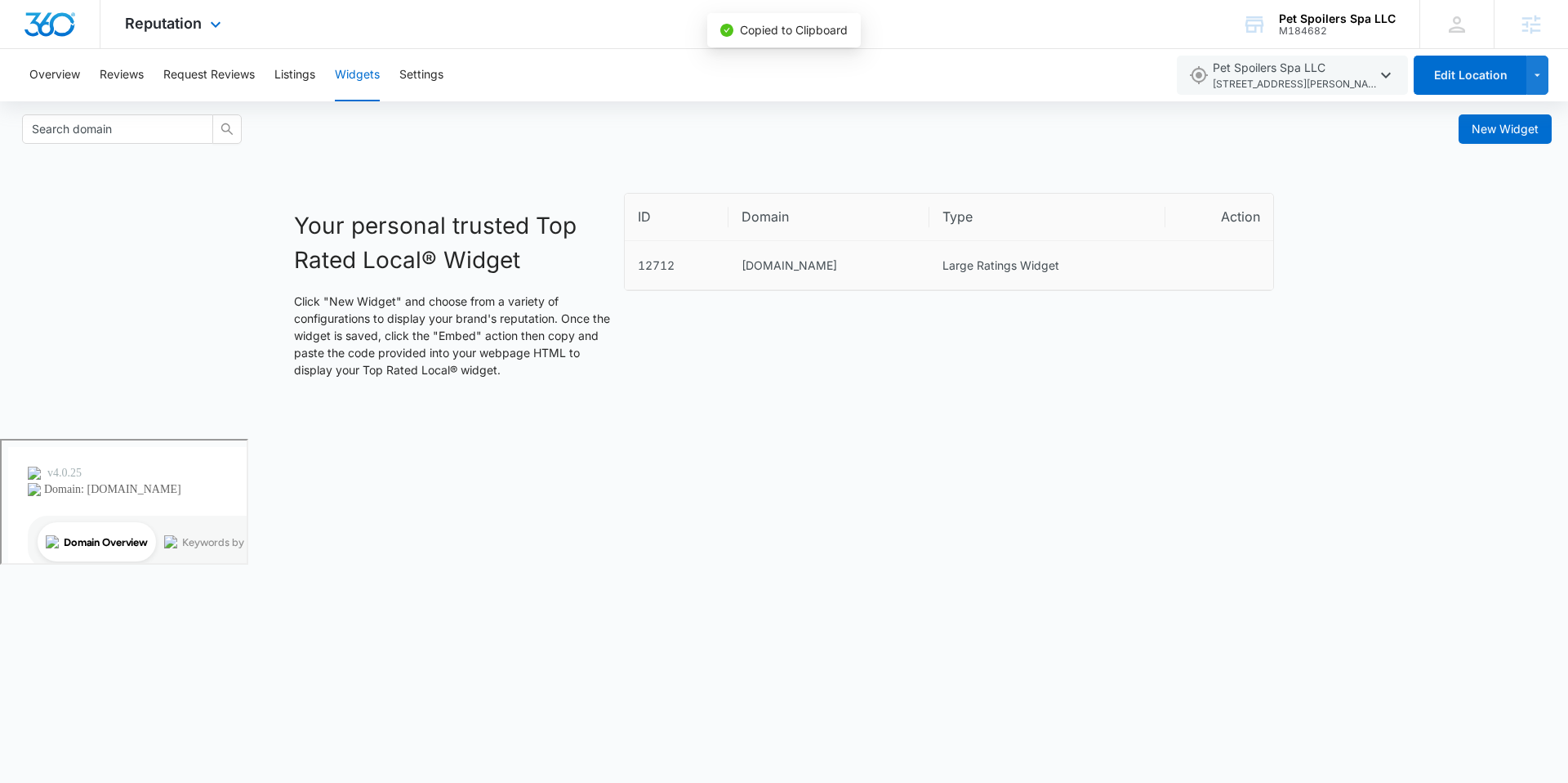
click at [229, 35] on div "Reputation Apps Reputation Websites Forms CRM Email Social Shop Payments POS Co…" at bounding box center [175, 24] width 150 height 49
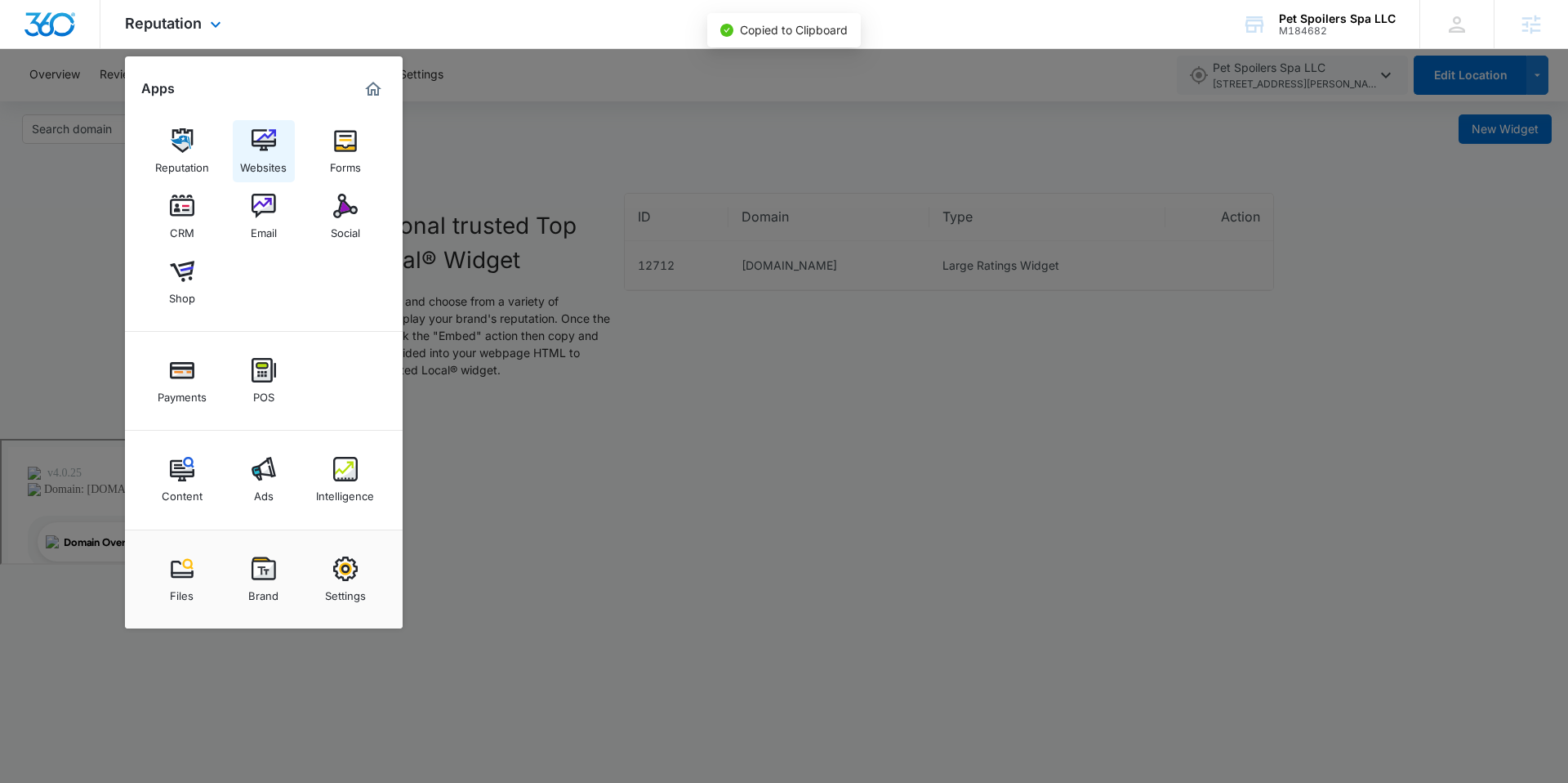
click at [248, 156] on div "Websites" at bounding box center [263, 163] width 47 height 21
